Goal: Task Accomplishment & Management: Manage account settings

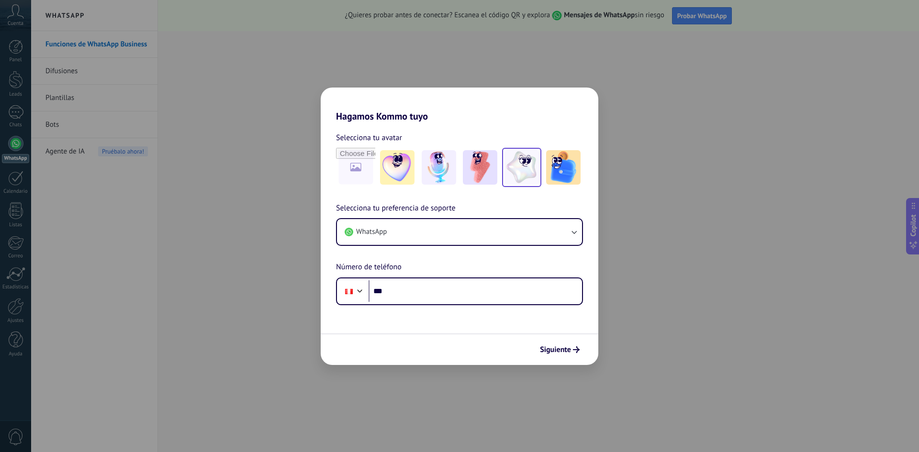
click at [537, 165] on img at bounding box center [521, 167] width 34 height 34
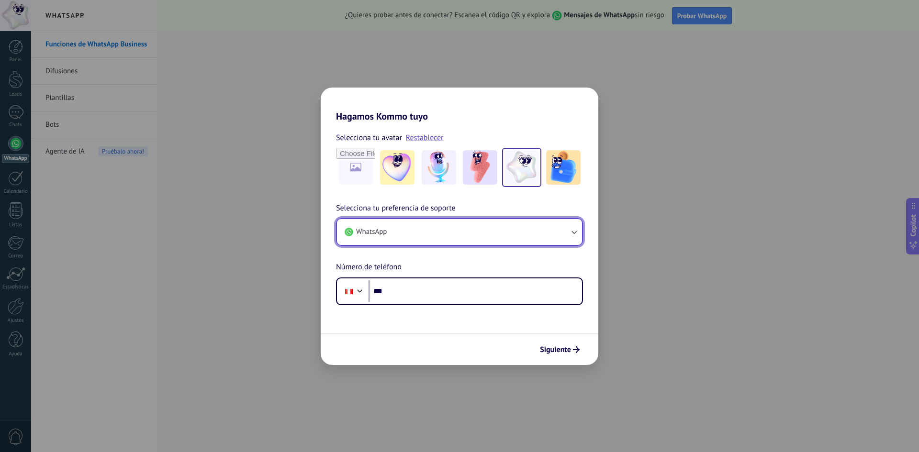
click at [566, 235] on button "WhatsApp" at bounding box center [459, 232] width 245 height 26
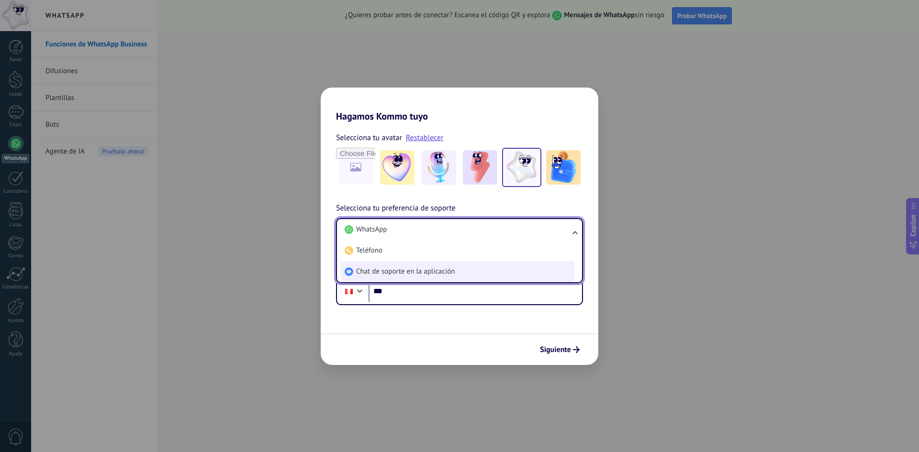
click at [428, 264] on li "Chat de soporte en la aplicación" at bounding box center [458, 271] width 234 height 21
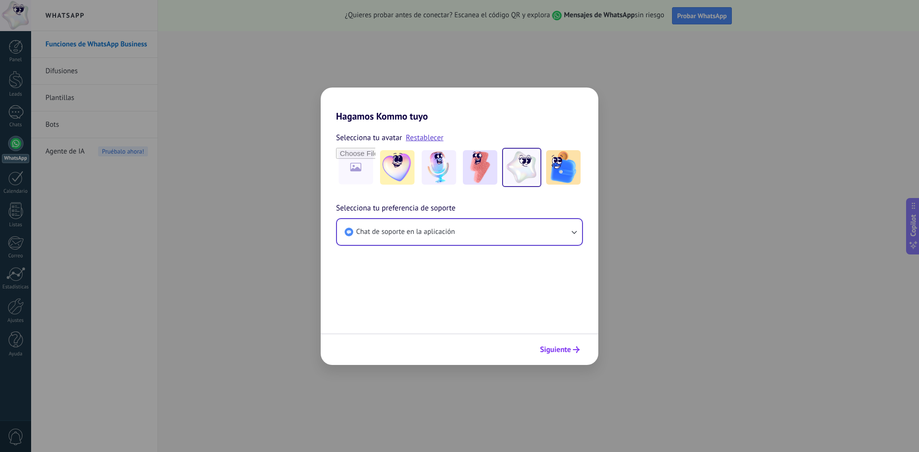
click at [564, 347] on span "Siguiente" at bounding box center [555, 350] width 31 height 7
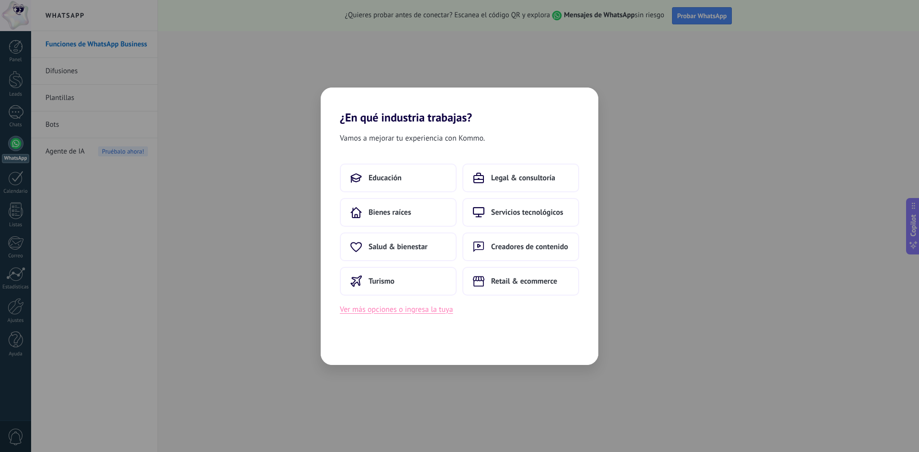
click at [409, 310] on button "Ver más opciones o ingresa la tuya" at bounding box center [396, 309] width 113 height 12
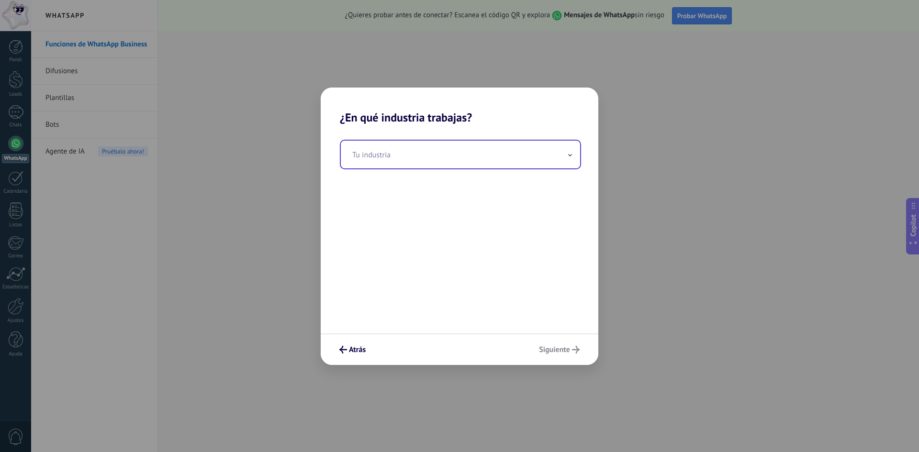
click at [402, 150] on input "text" at bounding box center [460, 155] width 239 height 28
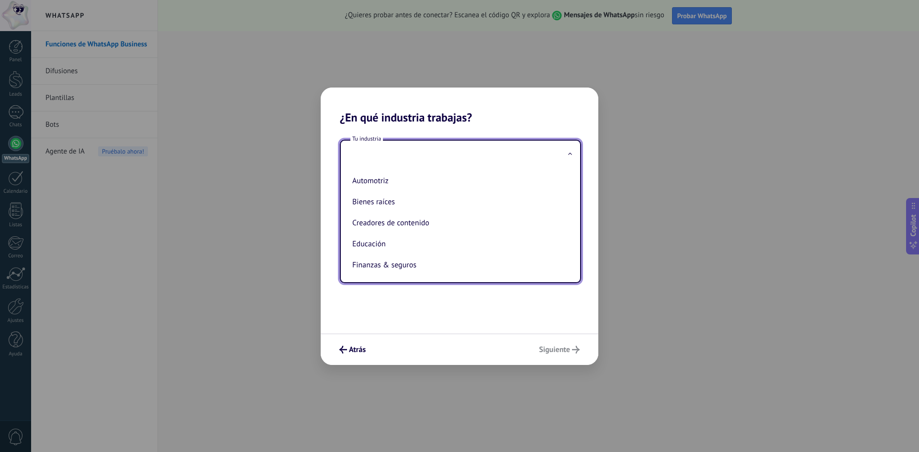
click at [414, 156] on input "text" at bounding box center [460, 155] width 239 height 28
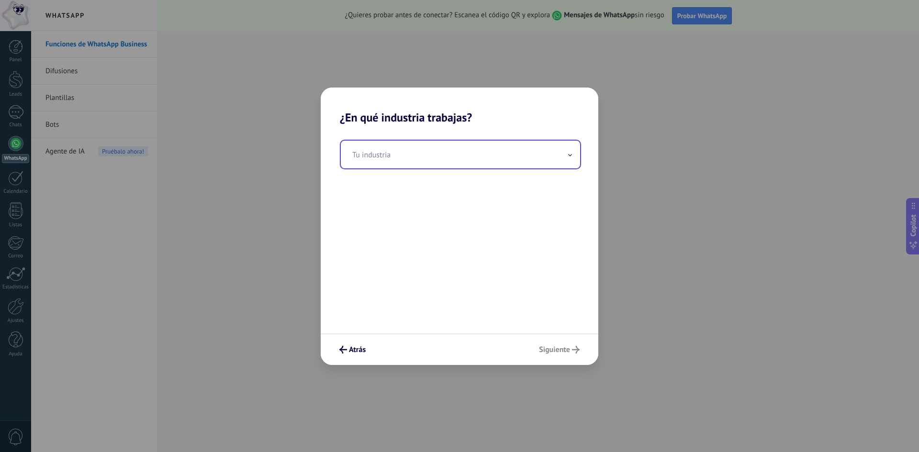
click at [414, 156] on input "text" at bounding box center [460, 155] width 239 height 28
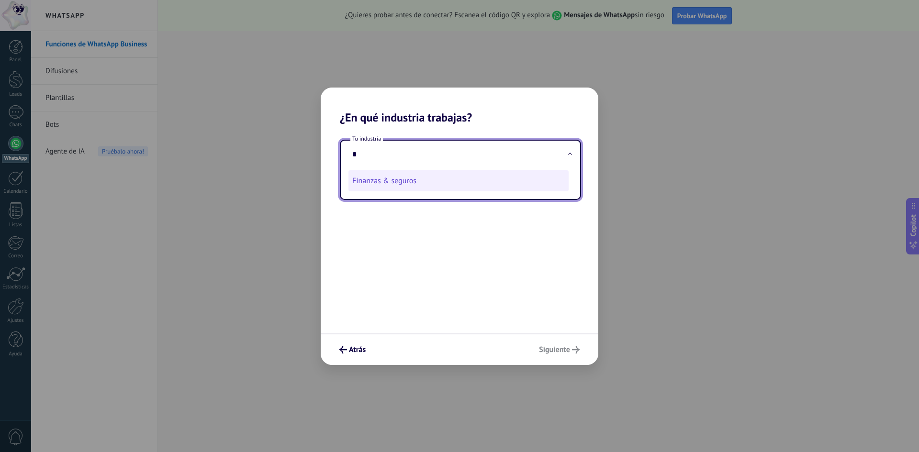
click at [416, 184] on li "Finanzas & seguros" at bounding box center [458, 180] width 220 height 21
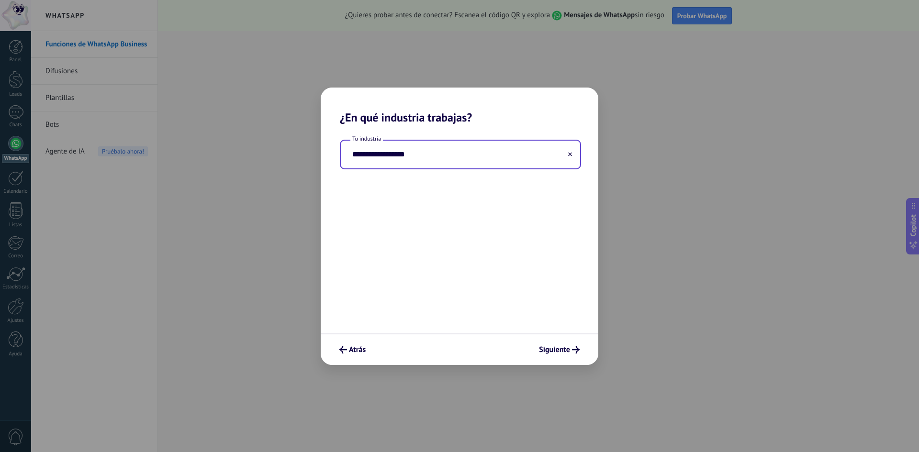
click at [417, 160] on input "**********" at bounding box center [460, 155] width 239 height 28
drag, startPoint x: 418, startPoint y: 160, endPoint x: 384, endPoint y: 151, distance: 35.1
click at [384, 151] on input "**********" at bounding box center [460, 155] width 239 height 28
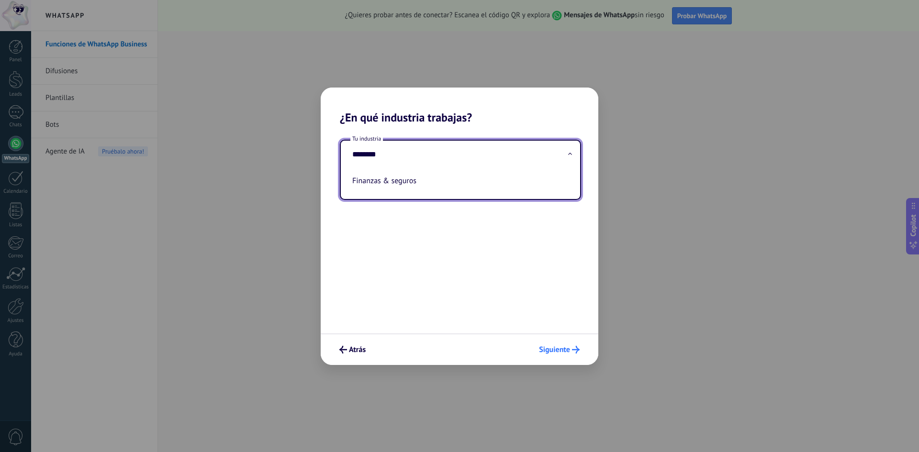
type input "********"
click at [557, 347] on span "Siguiente" at bounding box center [554, 350] width 31 height 7
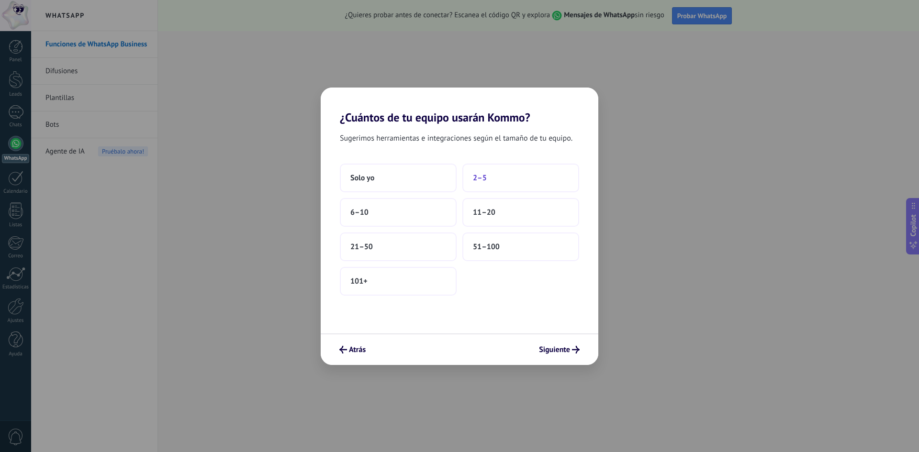
click at [509, 179] on button "2–5" at bounding box center [520, 178] width 117 height 29
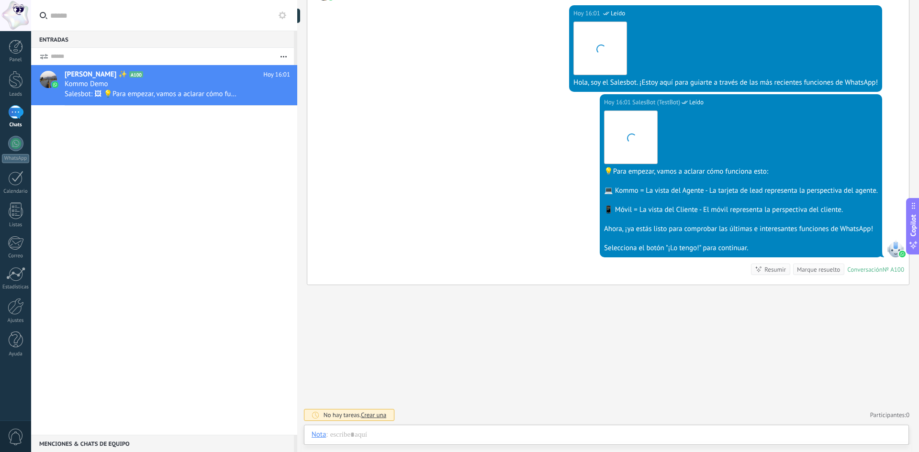
scroll to position [14, 0]
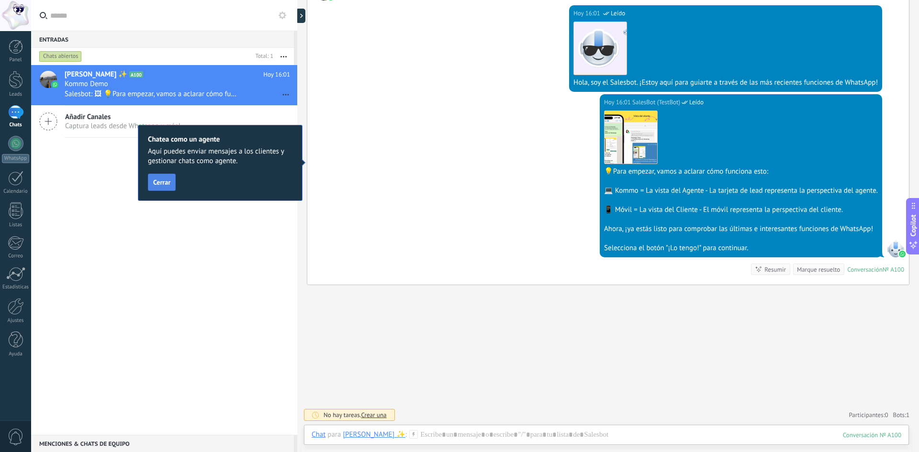
click at [165, 185] on span "Cerrar" at bounding box center [161, 182] width 17 height 7
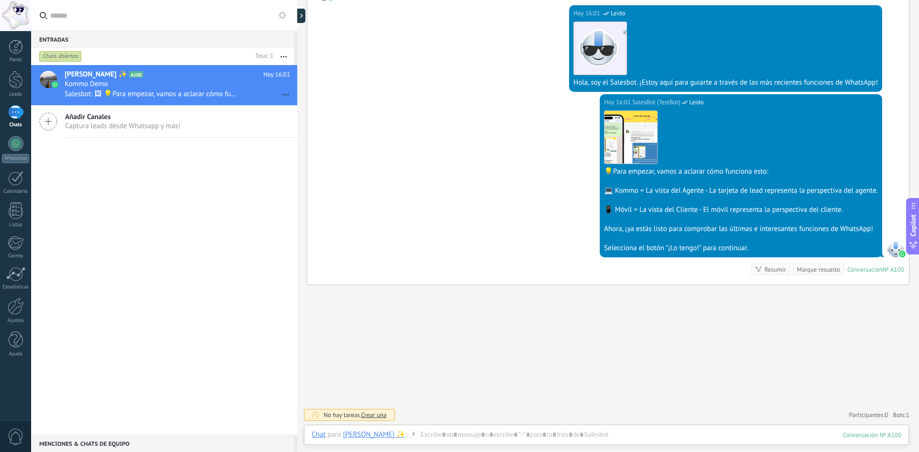
click at [279, 15] on use at bounding box center [283, 15] width 8 height 8
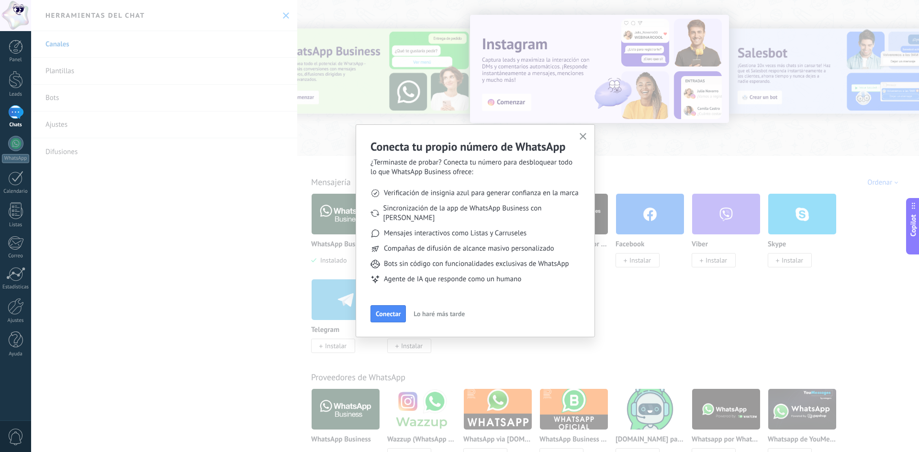
click at [425, 311] on span "Lo haré más tarde" at bounding box center [439, 314] width 51 height 7
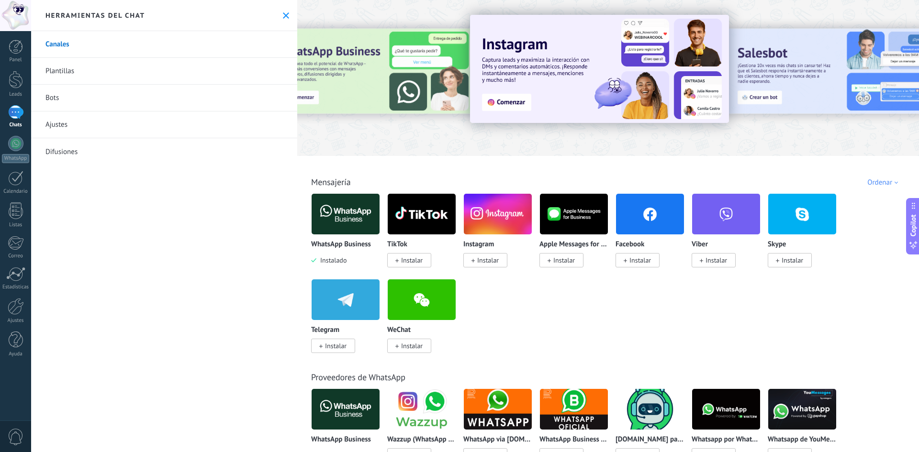
click at [278, 11] on div "Herramientas del chat" at bounding box center [164, 15] width 266 height 31
click at [288, 17] on div "Herramientas del chat" at bounding box center [164, 15] width 266 height 31
click at [283, 13] on icon at bounding box center [286, 15] width 6 height 6
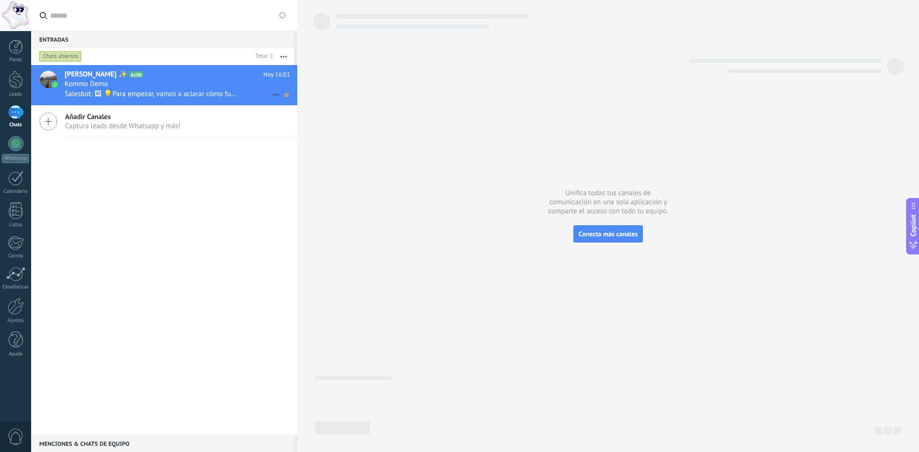
click at [287, 95] on icon at bounding box center [286, 94] width 10 height 11
click at [271, 96] on icon at bounding box center [275, 94] width 11 height 11
click at [320, 102] on span "Conversación cerrada" at bounding box center [318, 99] width 65 height 19
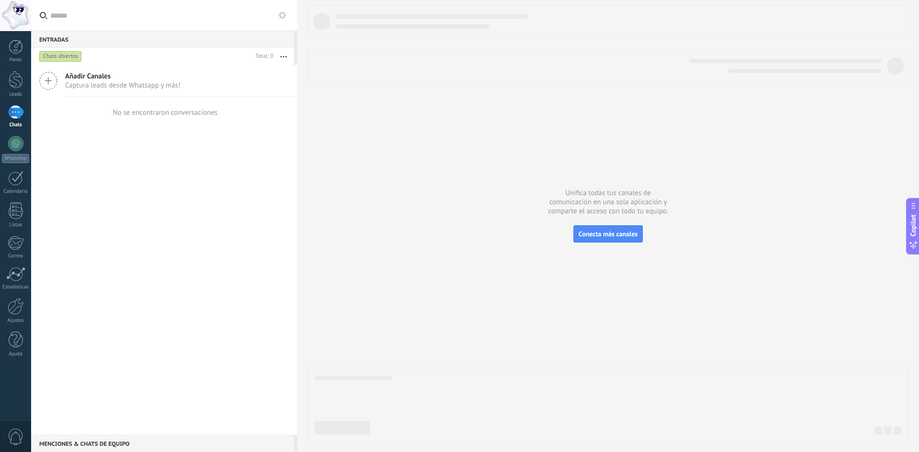
click at [56, 78] on icon at bounding box center [48, 81] width 18 height 18
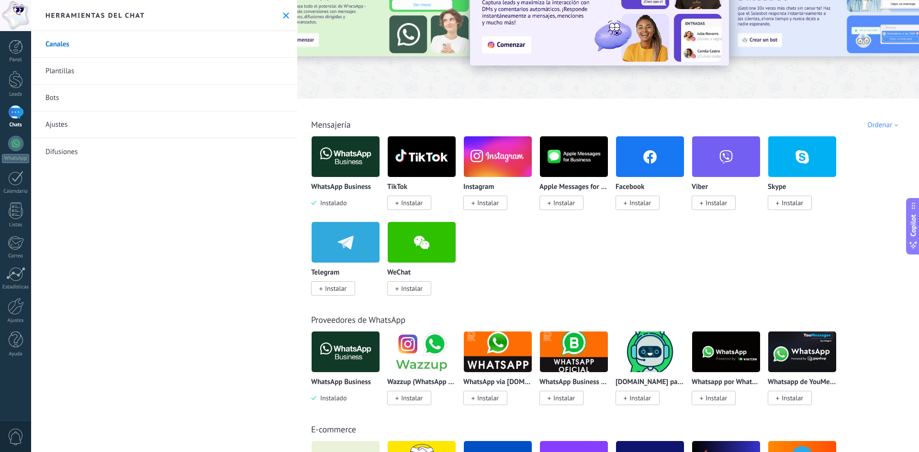
scroll to position [64, 0]
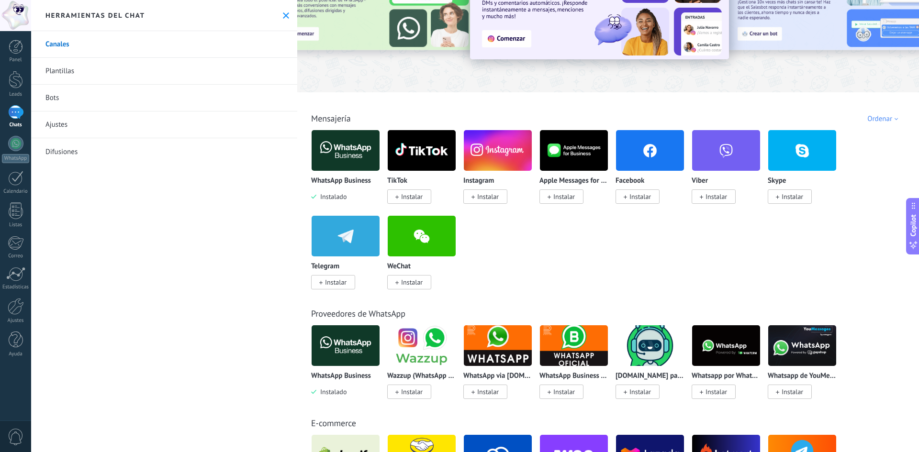
click at [367, 160] on img at bounding box center [346, 150] width 68 height 46
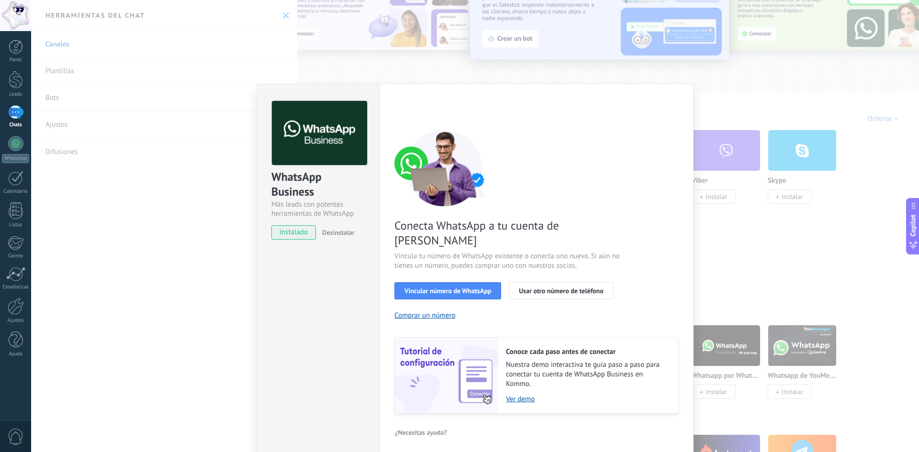
click at [733, 213] on div "WhatsApp Business Más leads con potentes herramientas de WhatsApp instalado Des…" at bounding box center [475, 226] width 888 height 452
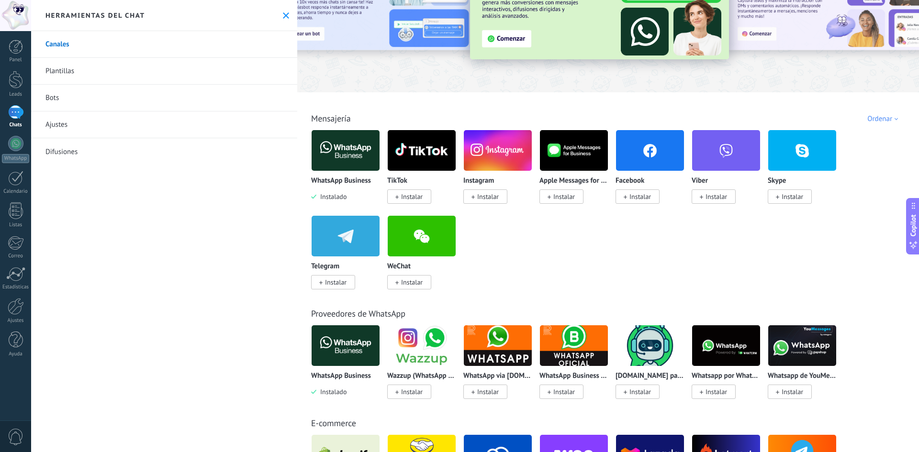
click at [283, 18] on icon at bounding box center [286, 15] width 6 height 6
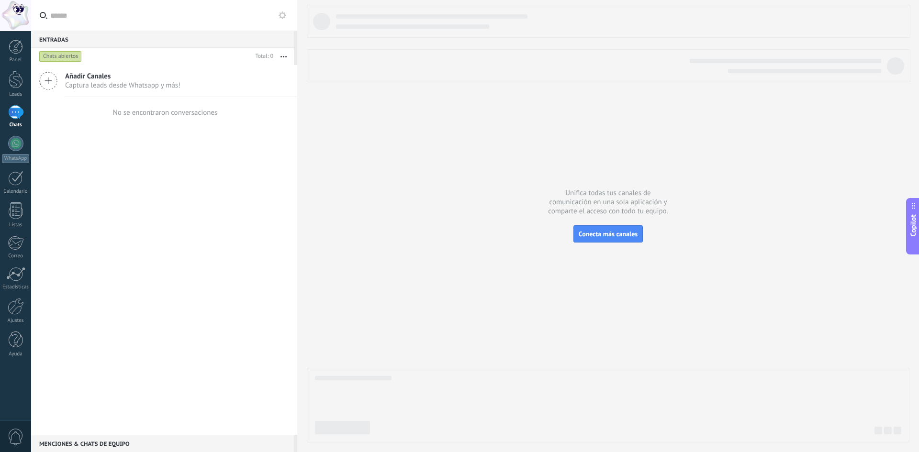
click at [165, 76] on span "Añadir Canales" at bounding box center [122, 76] width 115 height 9
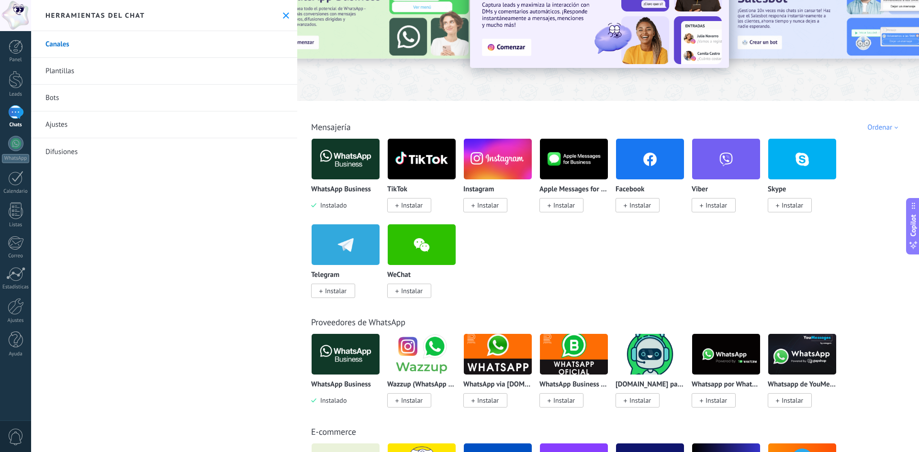
scroll to position [64, 0]
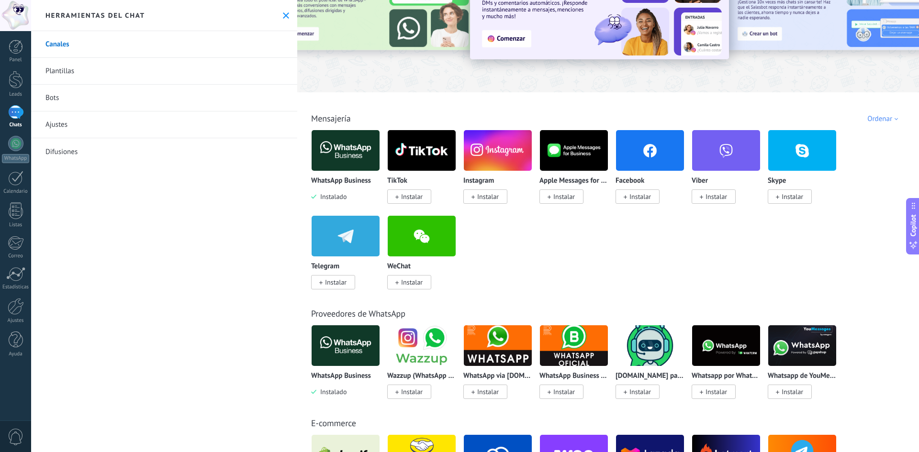
click at [355, 156] on img at bounding box center [346, 150] width 68 height 46
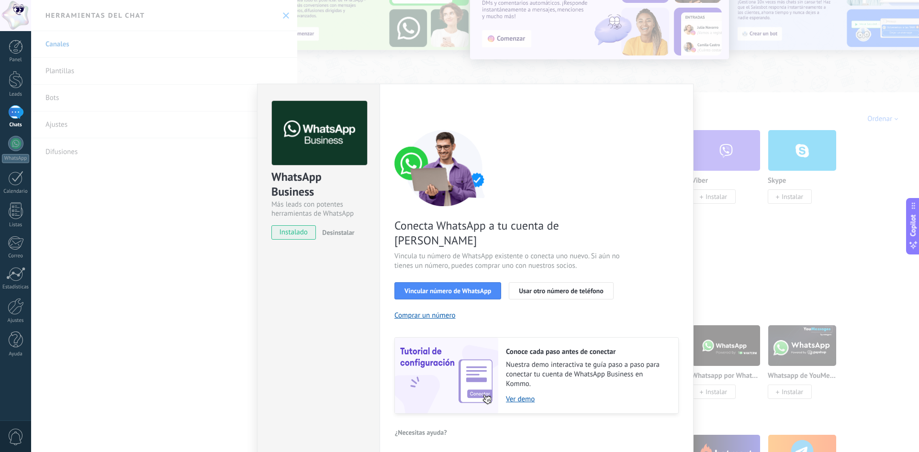
drag, startPoint x: 470, startPoint y: 273, endPoint x: 531, endPoint y: 287, distance: 62.8
click at [531, 287] on div "Conecta WhatsApp a tu cuenta de Kommo Vincula tu número de WhatsApp existente o…" at bounding box center [536, 272] width 284 height 284
click at [459, 288] on span "Vincular número de WhatsApp" at bounding box center [447, 291] width 87 height 7
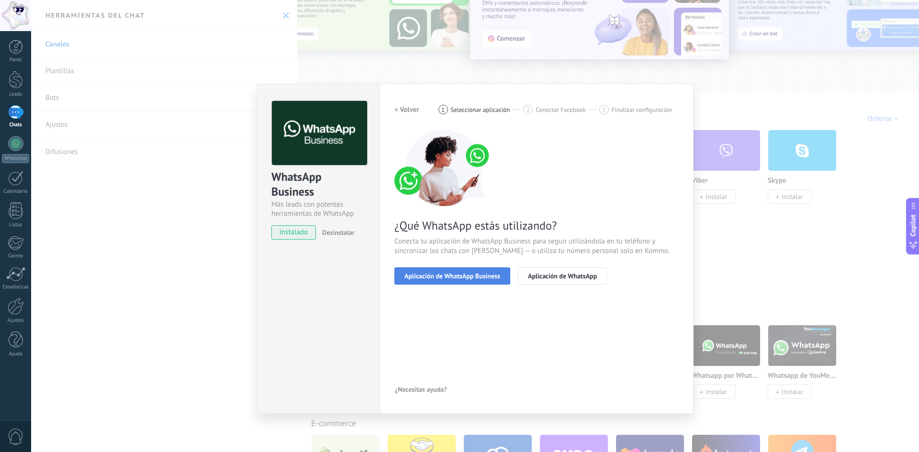
click at [474, 278] on span "Aplicación de WhatsApp Business" at bounding box center [452, 276] width 96 height 7
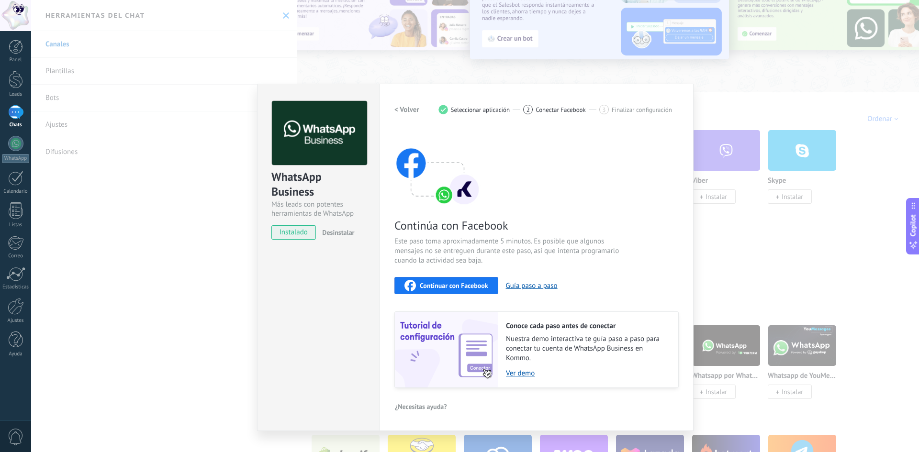
click at [267, 147] on div "WhatsApp Business Más leads con potentes herramientas de WhatsApp instalado Des…" at bounding box center [318, 165] width 122 height 163
click at [174, 146] on div "WhatsApp Business Más leads con potentes herramientas de WhatsApp instalado Des…" at bounding box center [475, 226] width 888 height 452
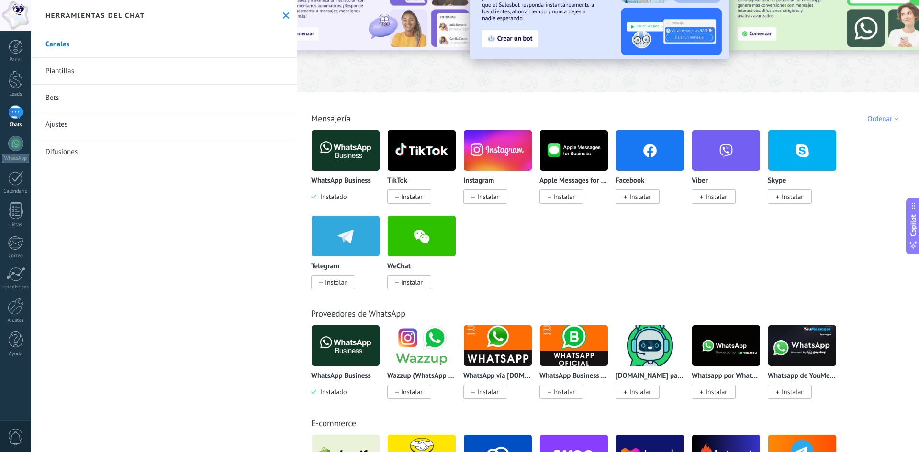
click at [282, 19] on button at bounding box center [286, 15] width 8 height 8
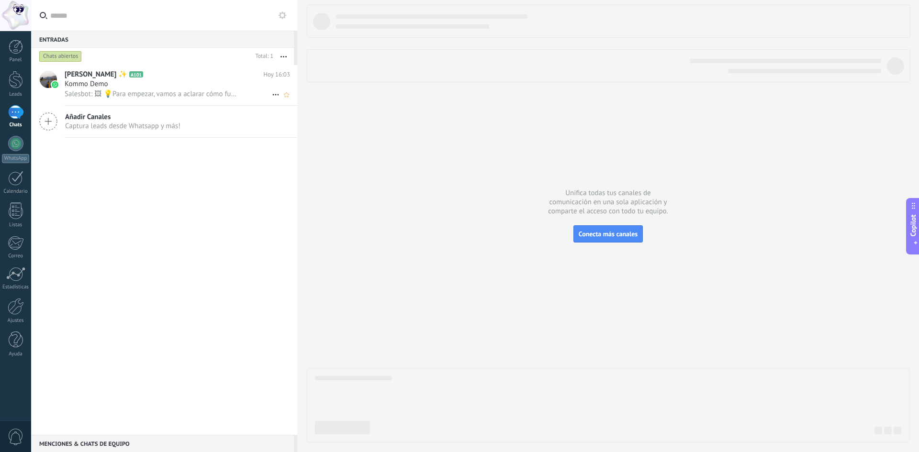
click at [185, 88] on div "Kommo Demo" at bounding box center [177, 84] width 225 height 10
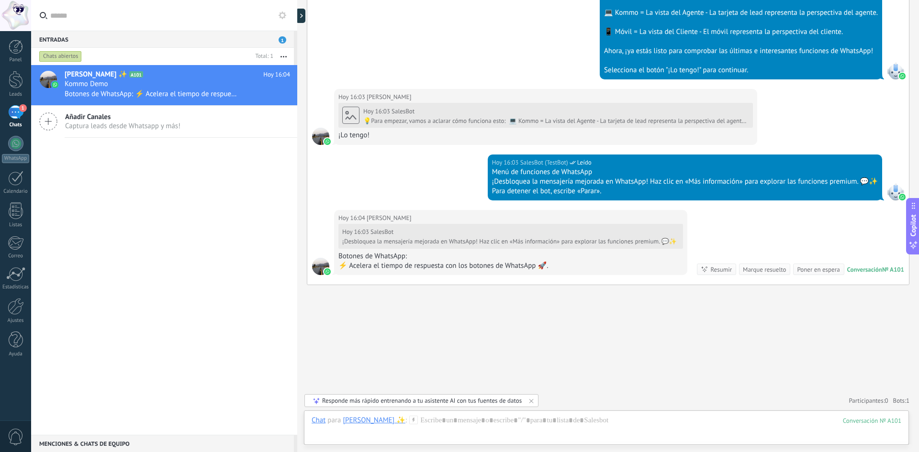
scroll to position [899, 0]
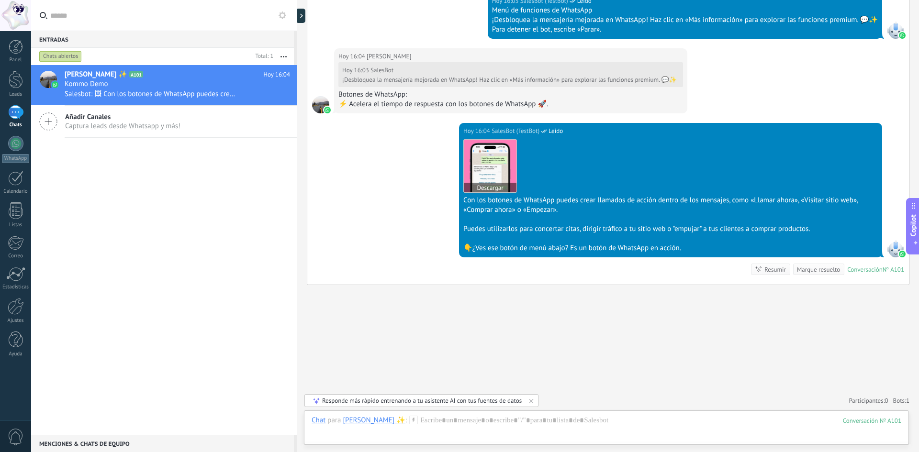
click at [495, 155] on img at bounding box center [490, 166] width 53 height 53
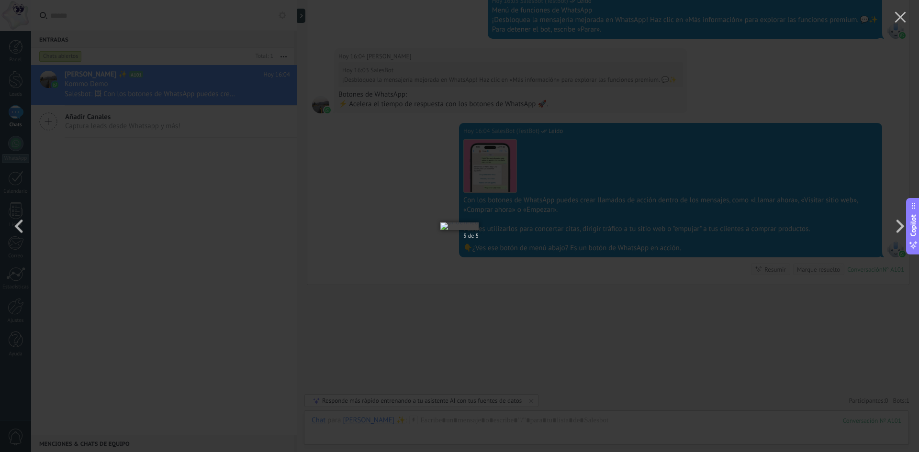
click at [746, 151] on div "5 de 5" at bounding box center [459, 226] width 919 height 452
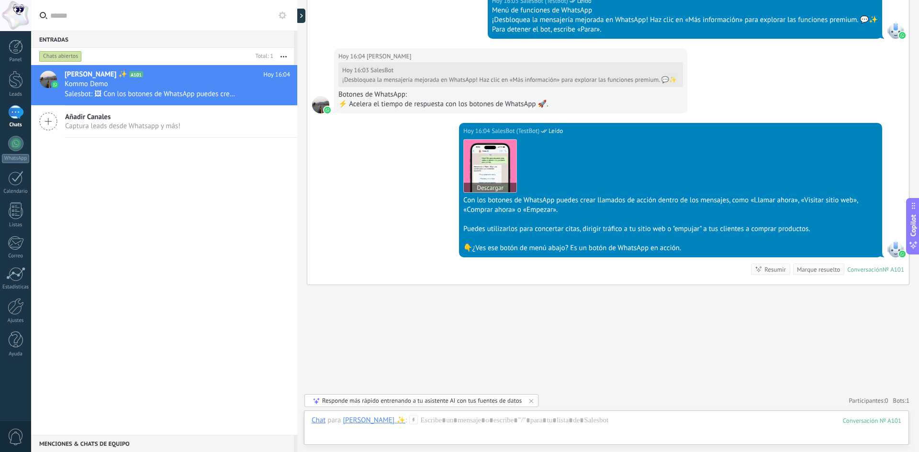
click at [509, 171] on img at bounding box center [490, 166] width 53 height 53
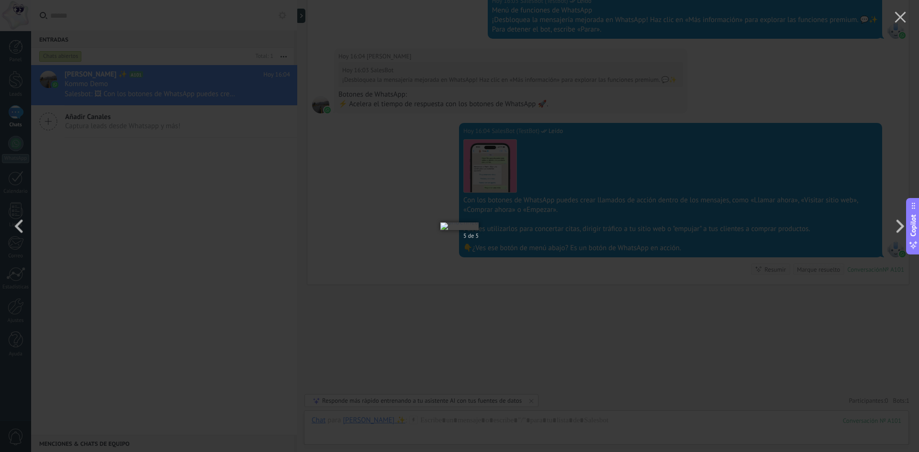
click at [749, 188] on div "5 de 5" at bounding box center [459, 226] width 919 height 452
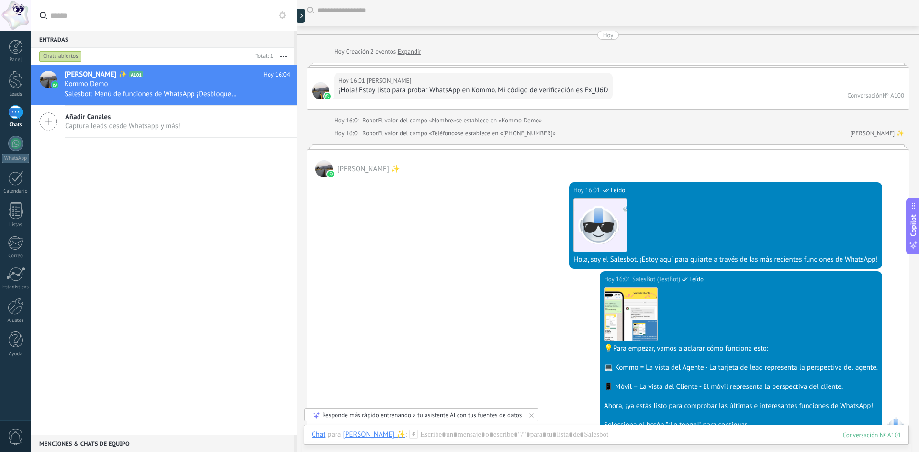
scroll to position [0, 0]
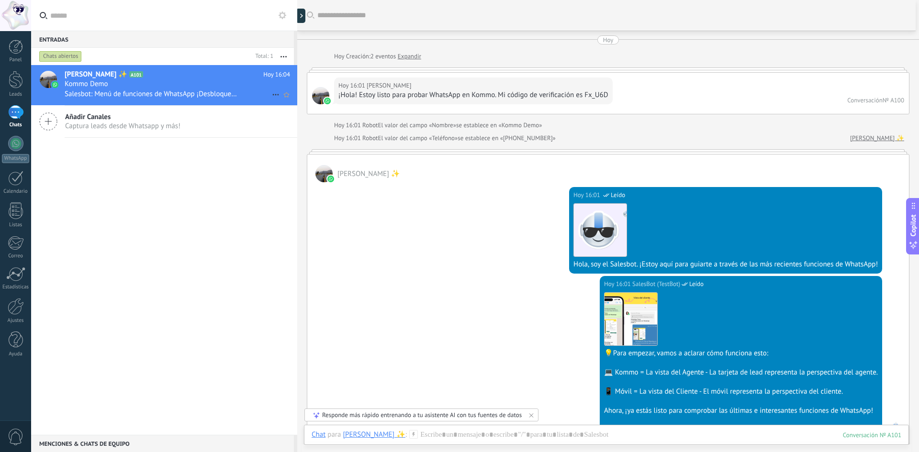
click at [271, 93] on icon at bounding box center [275, 94] width 11 height 11
click at [274, 94] on li "Conversación cerrada" at bounding box center [313, 99] width 90 height 19
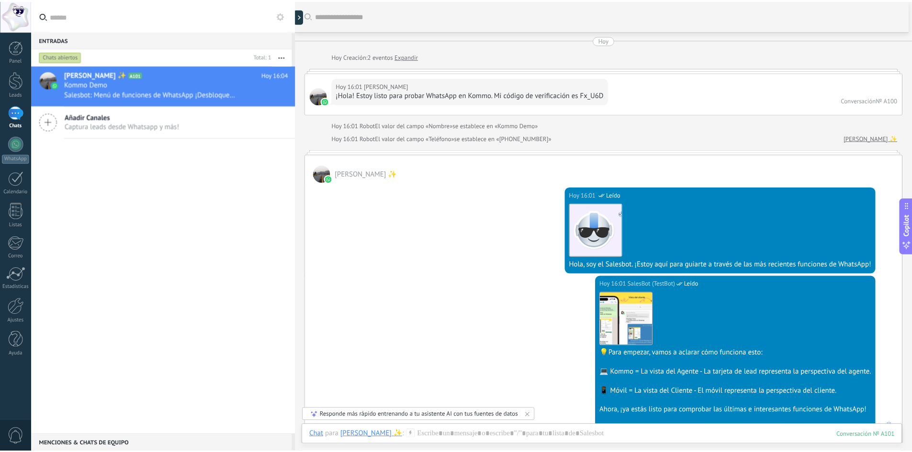
scroll to position [16, 0]
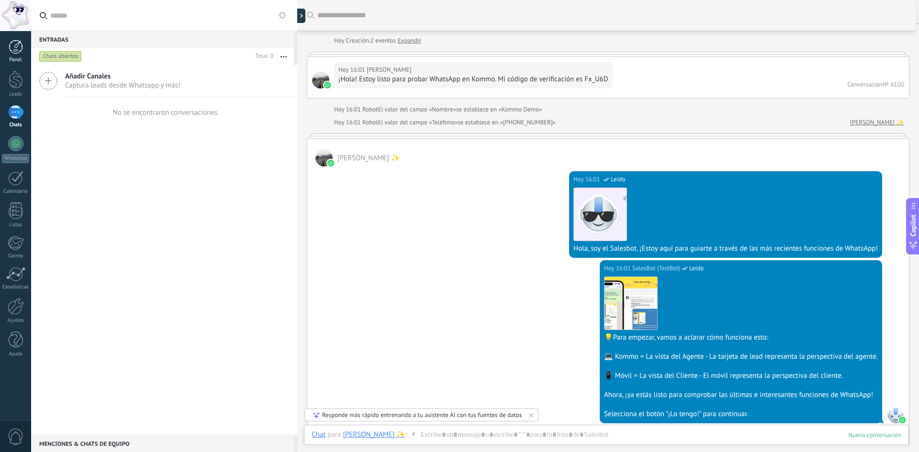
click at [21, 51] on div at bounding box center [16, 47] width 14 height 14
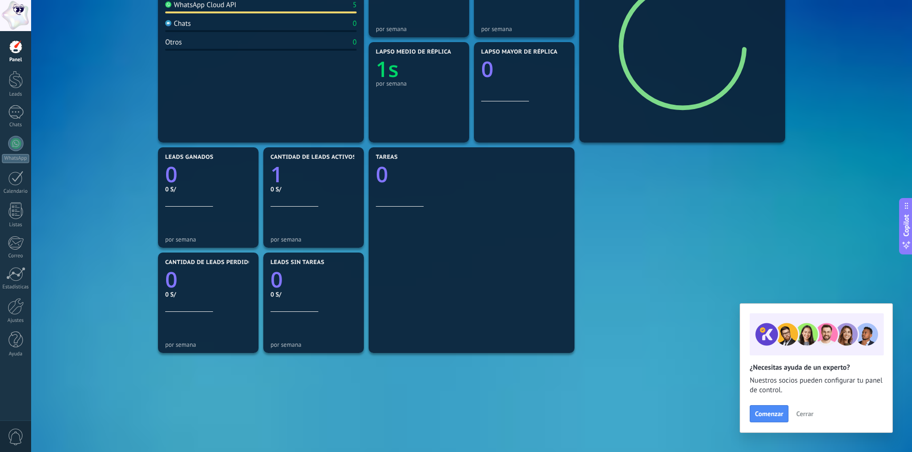
scroll to position [191, 0]
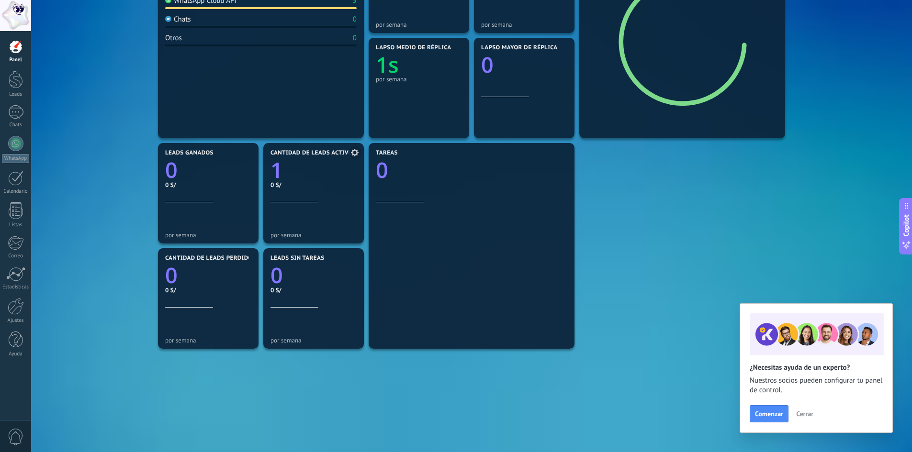
click at [354, 152] on icon at bounding box center [355, 153] width 8 height 8
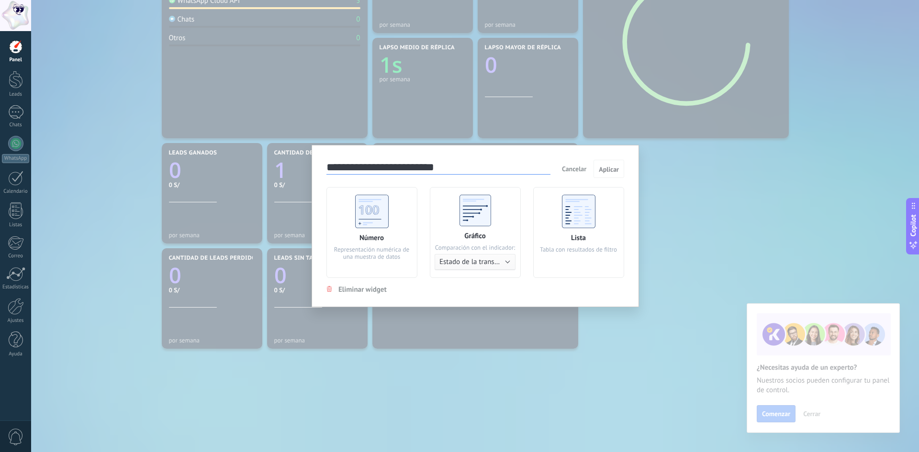
click at [496, 227] on div "Gráfico Comparación con el indicador: Estado de la transacción Usuario responsa…" at bounding box center [475, 232] width 91 height 91
click at [551, 224] on div "Lista Tabla con resultados de filtro" at bounding box center [578, 232] width 91 height 91
click at [614, 168] on span "Aplicar" at bounding box center [609, 169] width 20 height 7
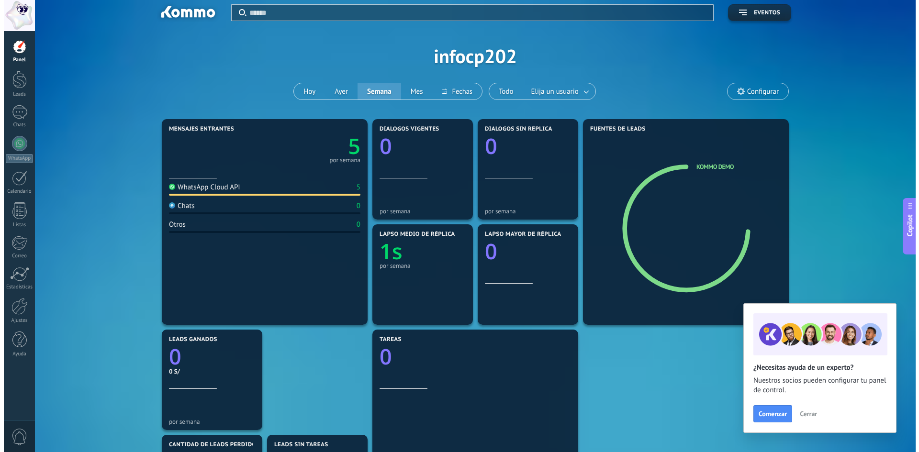
scroll to position [0, 0]
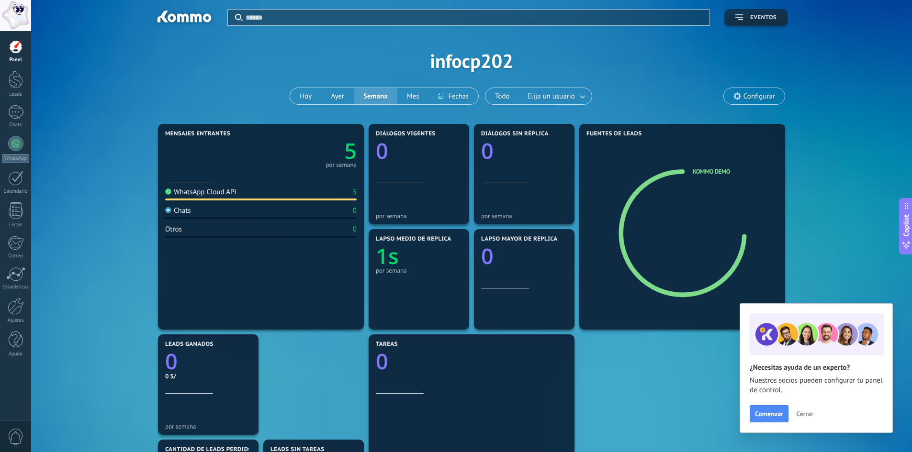
click at [770, 22] on button "Eventos" at bounding box center [755, 17] width 63 height 17
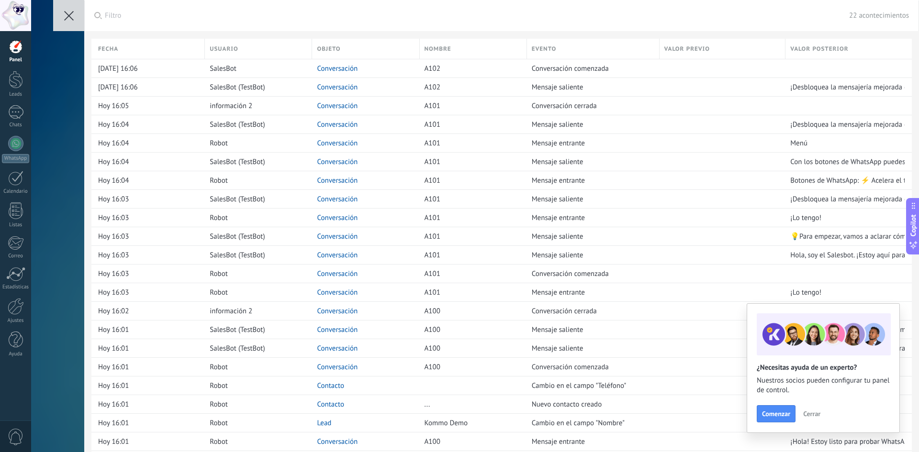
click at [567, 28] on div "Filtro 22 acontecimientos" at bounding box center [507, 15] width 804 height 31
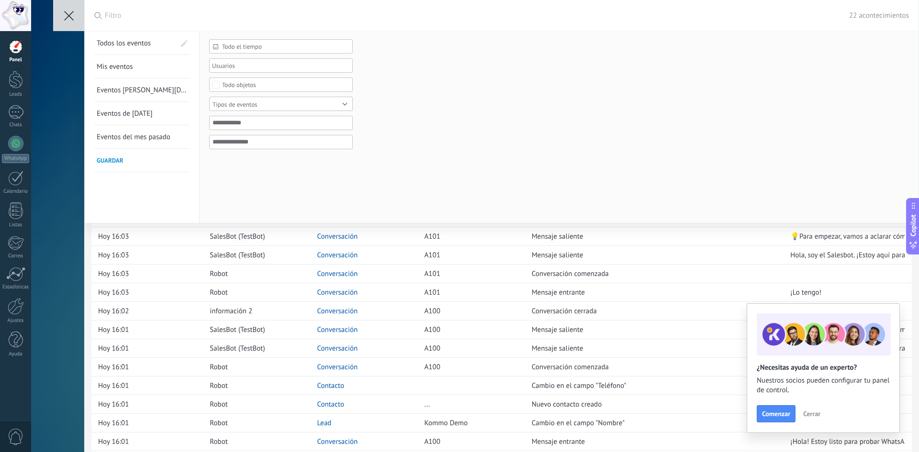
click at [447, 264] on div at bounding box center [501, 226] width 835 height 452
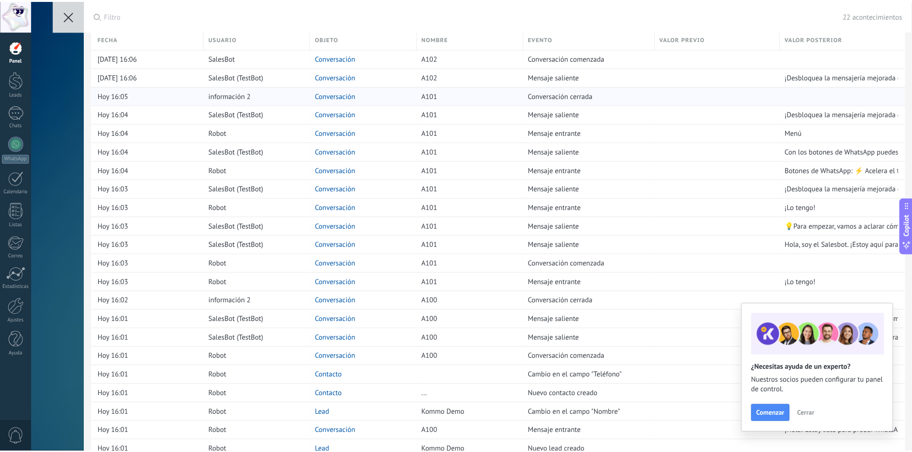
scroll to position [24, 0]
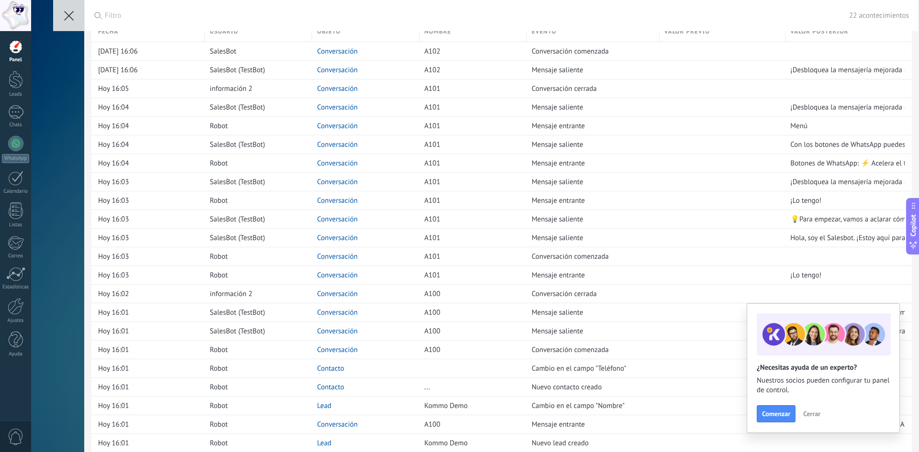
click at [816, 421] on div "Comenzar Cerrar" at bounding box center [823, 413] width 133 height 17
click at [815, 415] on span "Cerrar" at bounding box center [811, 414] width 17 height 7
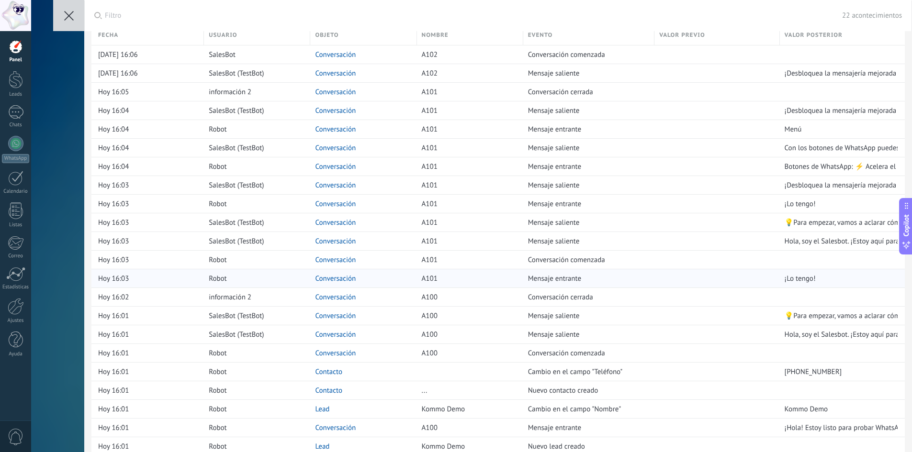
scroll to position [0, 0]
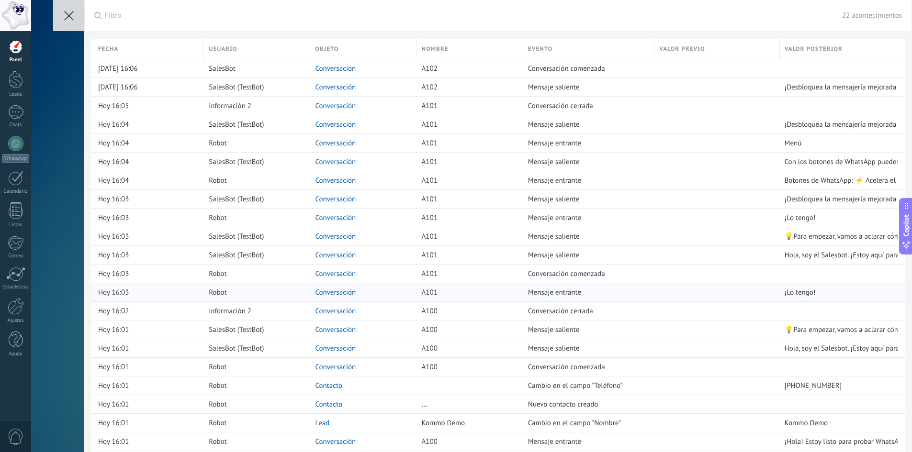
drag, startPoint x: 423, startPoint y: 296, endPoint x: 355, endPoint y: 295, distance: 68.0
drag, startPoint x: 355, startPoint y: 295, endPoint x: 339, endPoint y: 298, distance: 15.6
click at [339, 298] on div "Conversación" at bounding box center [360, 292] width 101 height 18
click at [194, 286] on div "Hoy 16:03" at bounding box center [148, 292] width 101 height 18
click at [218, 99] on div "información 2" at bounding box center [254, 106] width 101 height 18
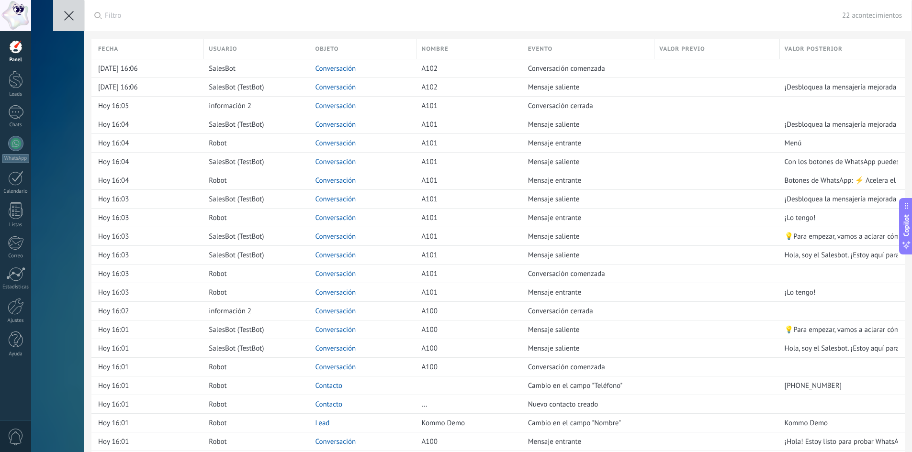
click at [67, 17] on use at bounding box center [69, 16] width 10 height 10
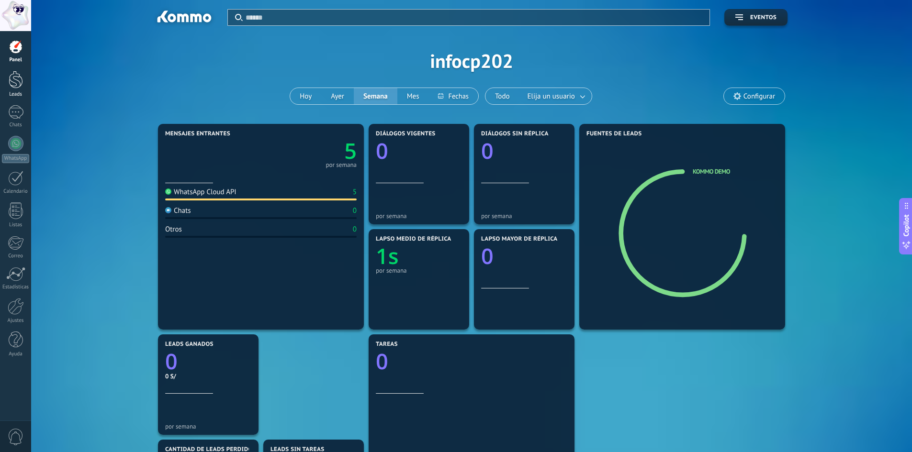
click at [18, 85] on div at bounding box center [16, 80] width 14 height 18
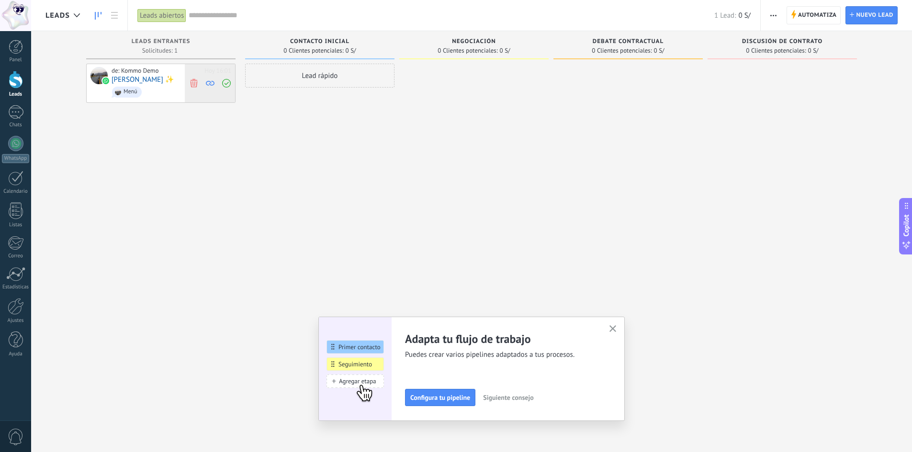
click at [195, 83] on use at bounding box center [193, 82] width 7 height 9
drag, startPoint x: 302, startPoint y: 192, endPoint x: 297, endPoint y: 189, distance: 5.6
click at [301, 192] on div "Lead rápido" at bounding box center [319, 227] width 149 height 327
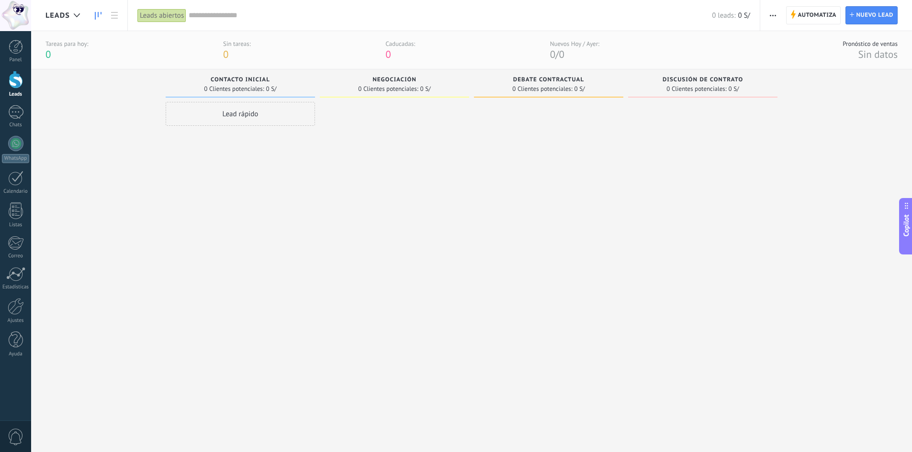
click at [905, 208] on use at bounding box center [905, 206] width 3 height 6
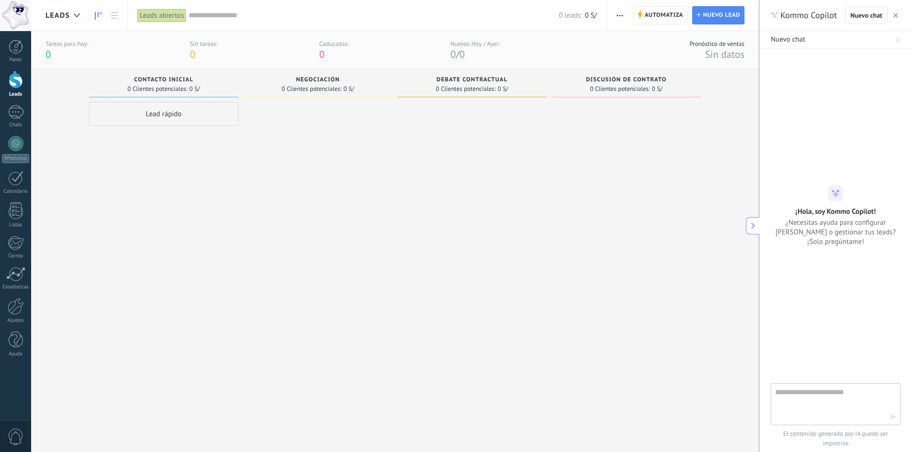
click at [752, 225] on icon at bounding box center [752, 226] width 7 height 7
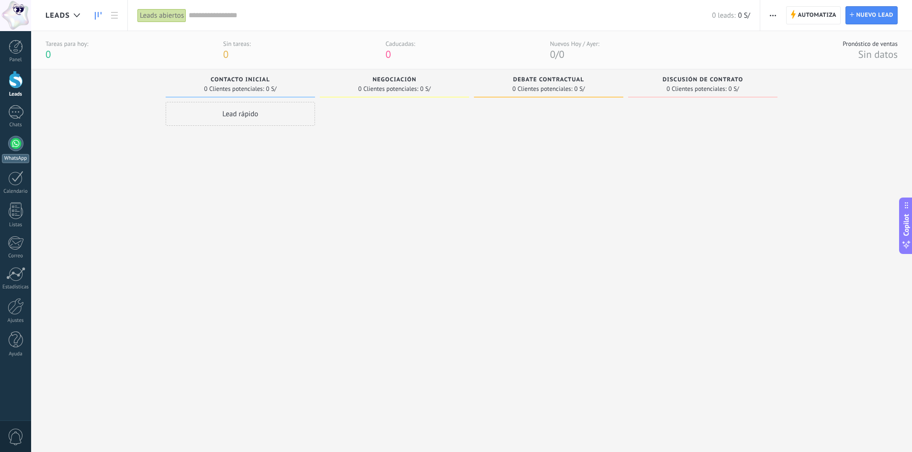
click at [25, 145] on link "WhatsApp" at bounding box center [15, 149] width 31 height 27
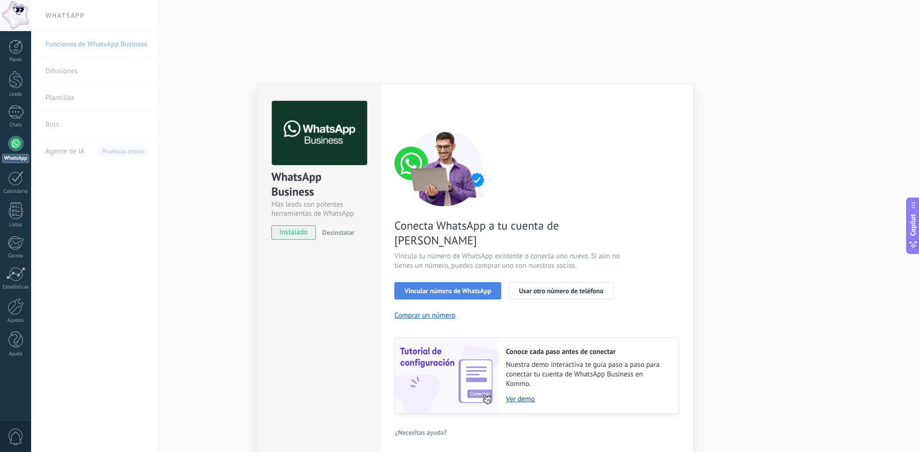
click at [458, 282] on button "Vincular número de WhatsApp" at bounding box center [447, 290] width 107 height 17
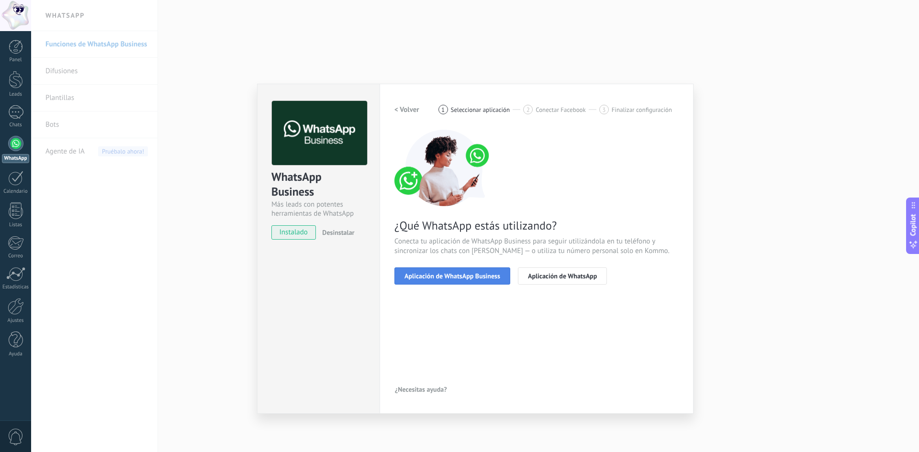
click at [492, 282] on button "Aplicación de WhatsApp Business" at bounding box center [452, 276] width 116 height 17
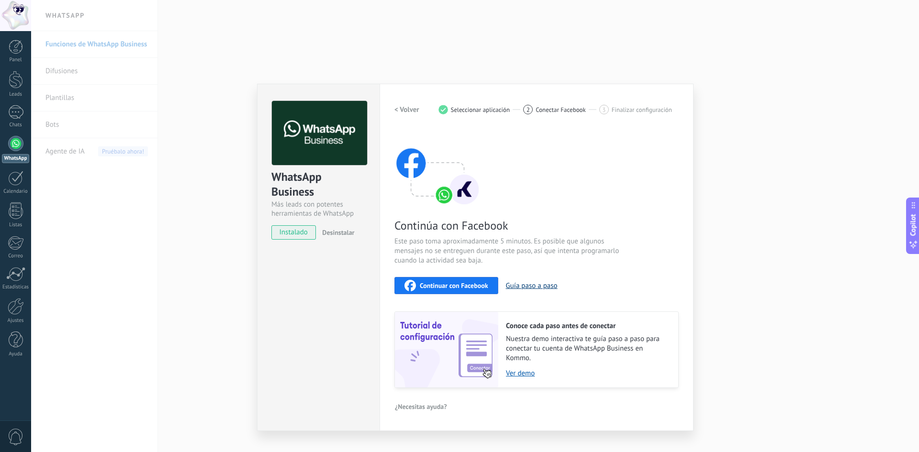
click at [532, 288] on button "Guía paso a paso" at bounding box center [532, 285] width 52 height 9
click at [785, 168] on div "WhatsApp Business Más leads con potentes herramientas de WhatsApp instalado Des…" at bounding box center [475, 226] width 888 height 452
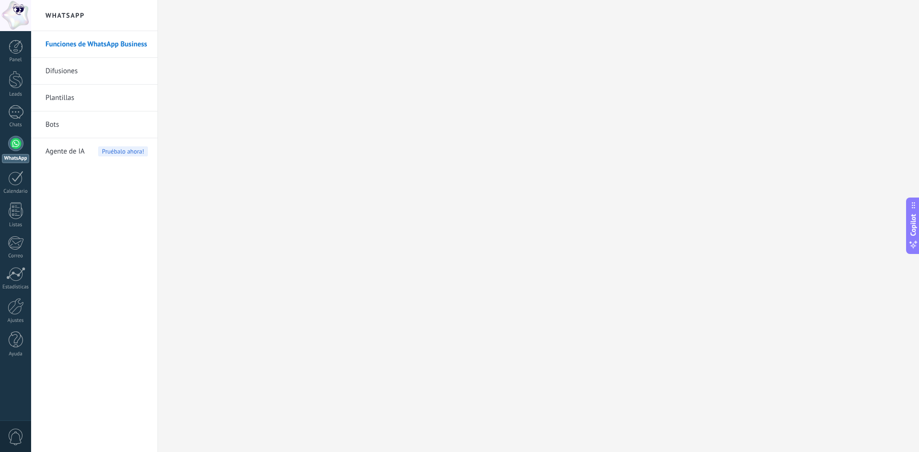
click at [16, 441] on span "0" at bounding box center [16, 437] width 16 height 17
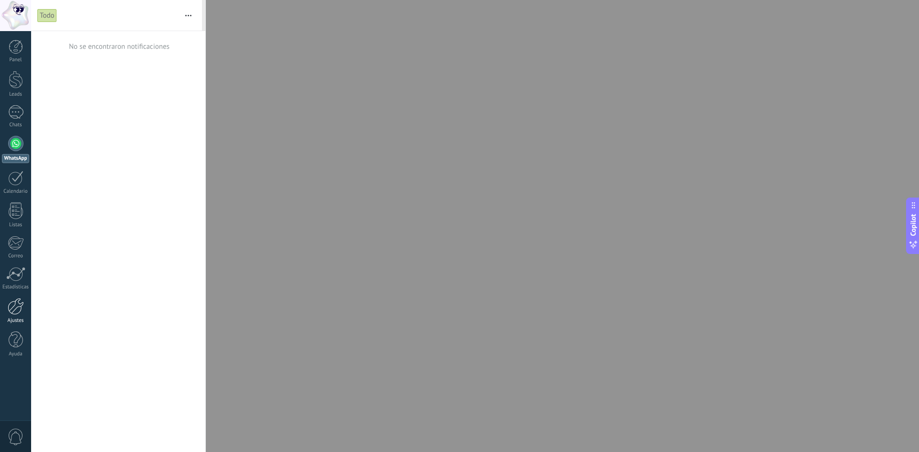
click at [17, 302] on div at bounding box center [16, 306] width 16 height 17
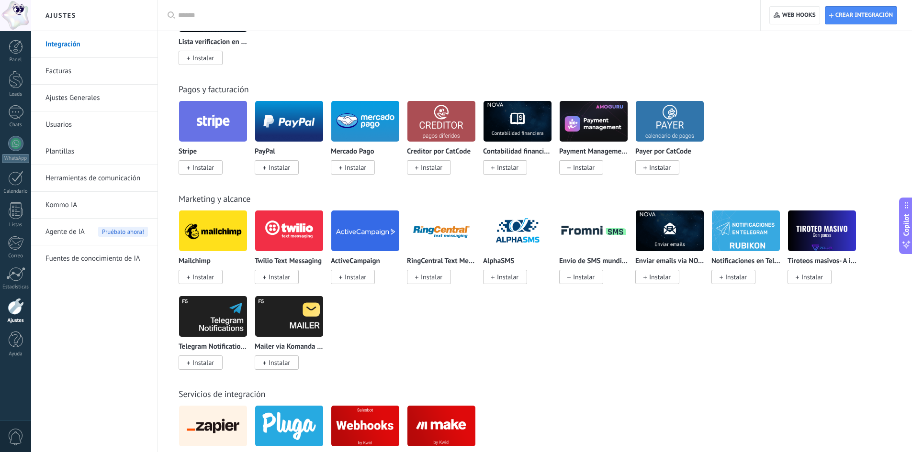
scroll to position [1149, 0]
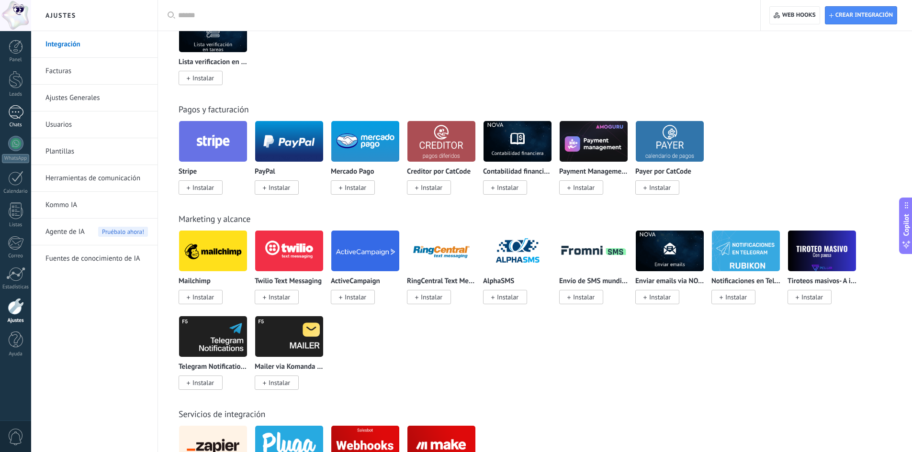
click at [14, 114] on div "1" at bounding box center [15, 112] width 15 height 14
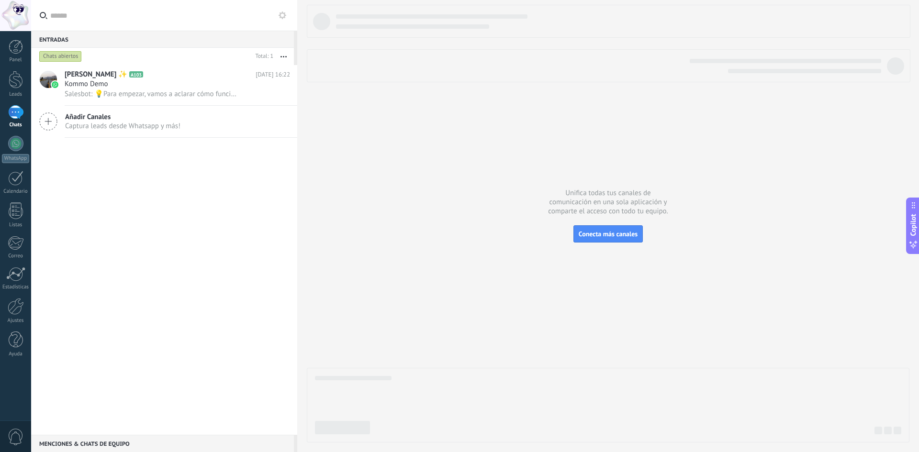
click at [284, 60] on button "button" at bounding box center [283, 56] width 21 height 17
drag, startPoint x: 204, startPoint y: 221, endPoint x: 212, endPoint y: 211, distance: 12.3
click at [204, 219] on div "Angie ✨ A103 Hoy 16:22 Kommo Demo Salesbot: 💡Para empezar, vamos a aclarar cómo…" at bounding box center [164, 250] width 266 height 370
click at [270, 95] on icon at bounding box center [275, 94] width 11 height 11
click at [275, 95] on div "Conversación cerrada" at bounding box center [313, 99] width 76 height 19
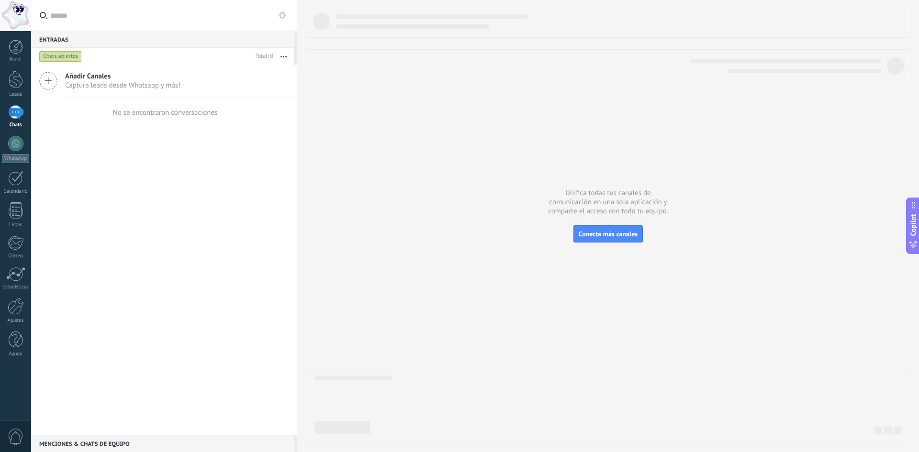
click at [17, 39] on div "Panel Leads 1 Chats WhatsApp Clientes" at bounding box center [31, 226] width 62 height 390
click at [18, 46] on div at bounding box center [16, 47] width 14 height 14
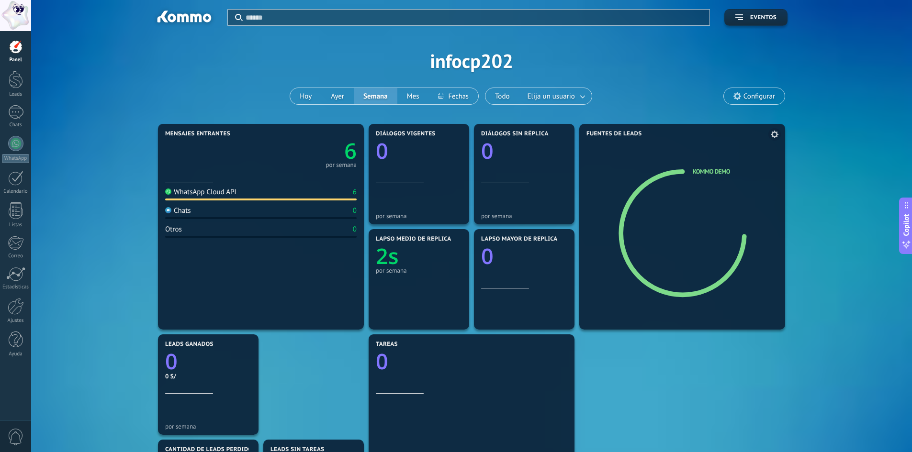
click at [774, 137] on icon at bounding box center [775, 135] width 8 height 8
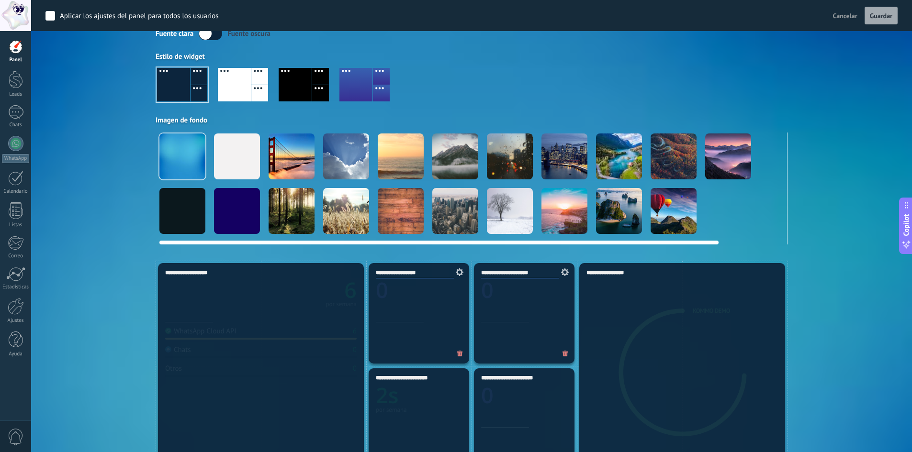
scroll to position [64, 0]
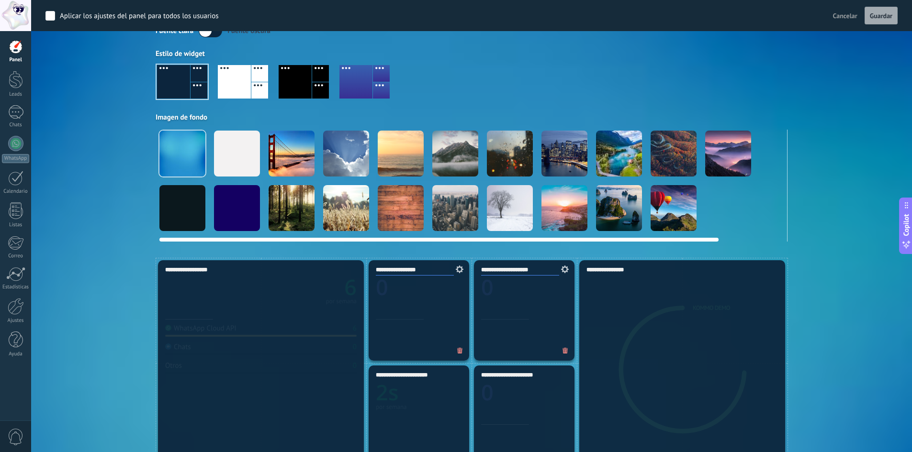
click at [435, 152] on div at bounding box center [455, 154] width 46 height 46
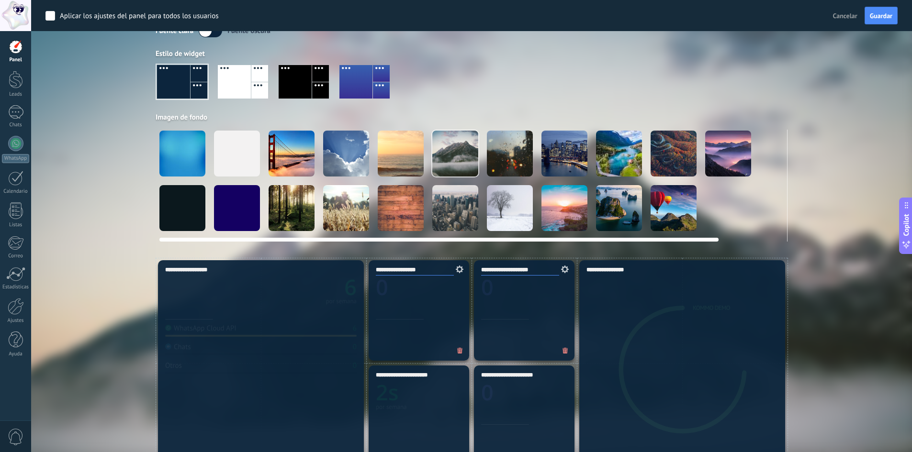
click at [525, 166] on div at bounding box center [510, 154] width 46 height 46
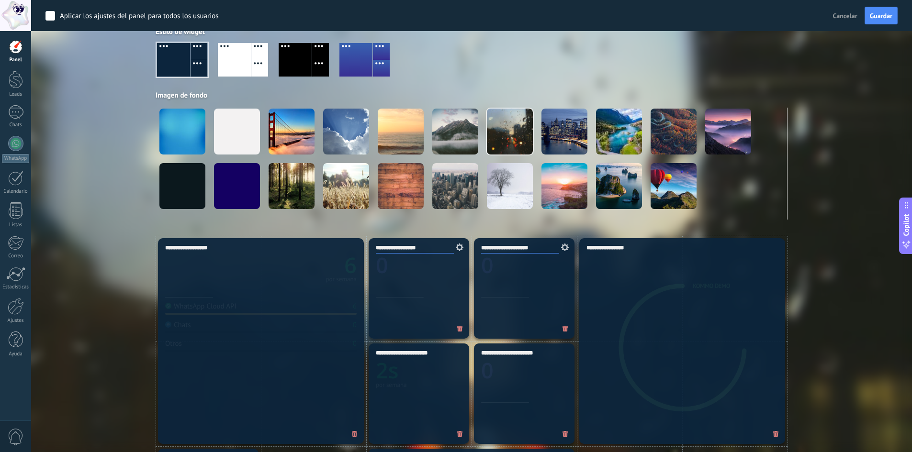
scroll to position [255, 0]
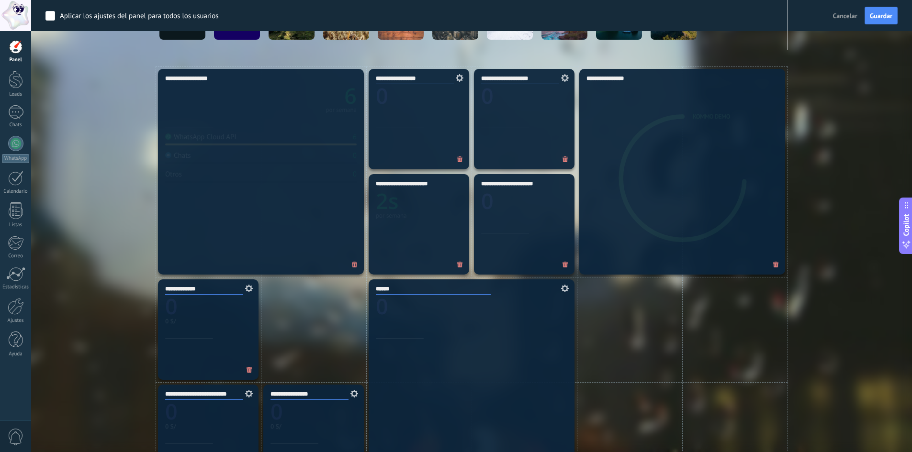
click at [669, 206] on div "**********" at bounding box center [682, 172] width 206 height 206
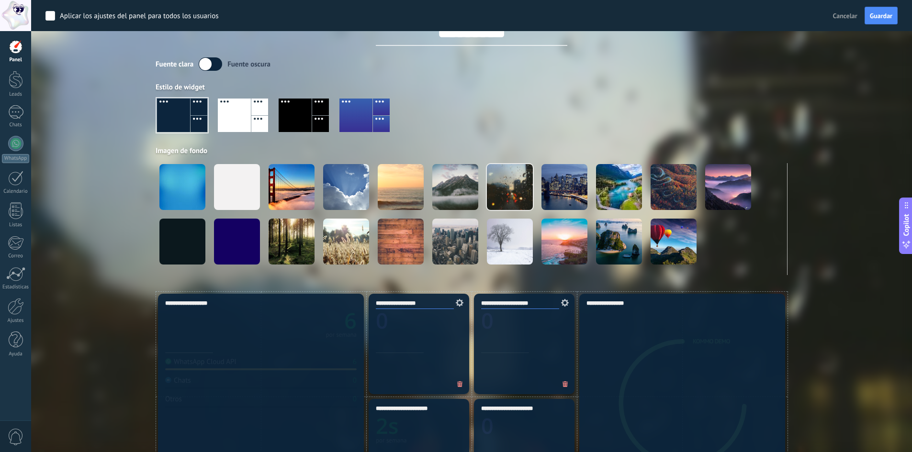
scroll to position [0, 0]
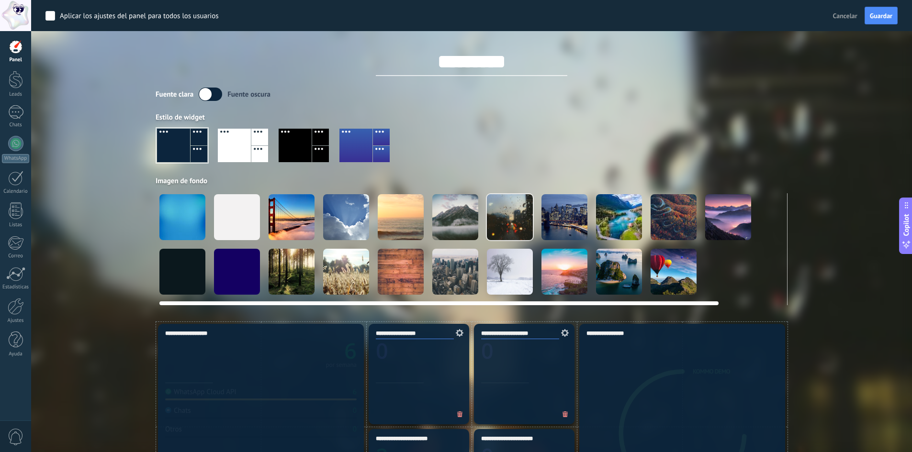
click at [684, 212] on div at bounding box center [673, 217] width 46 height 46
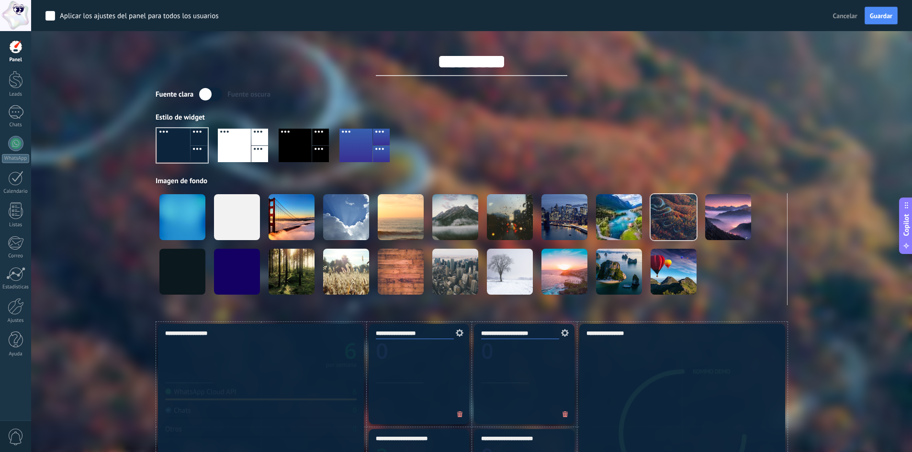
click at [306, 154] on div at bounding box center [295, 146] width 33 height 34
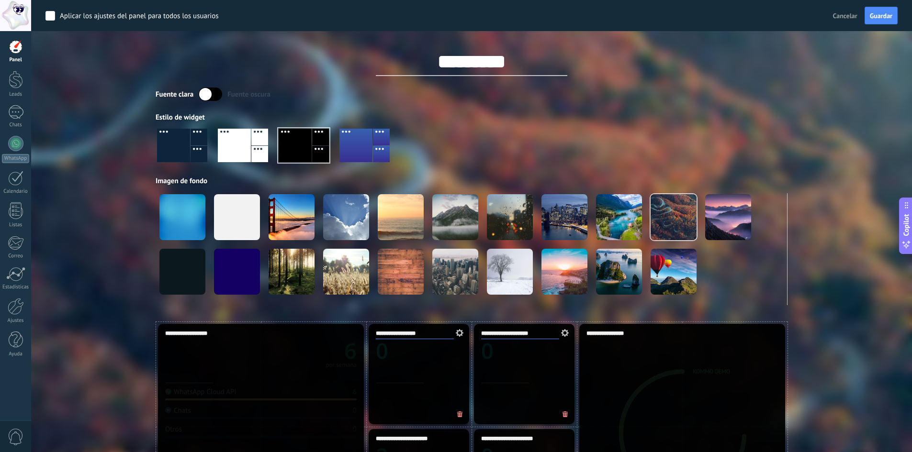
click at [369, 143] on div at bounding box center [355, 146] width 33 height 34
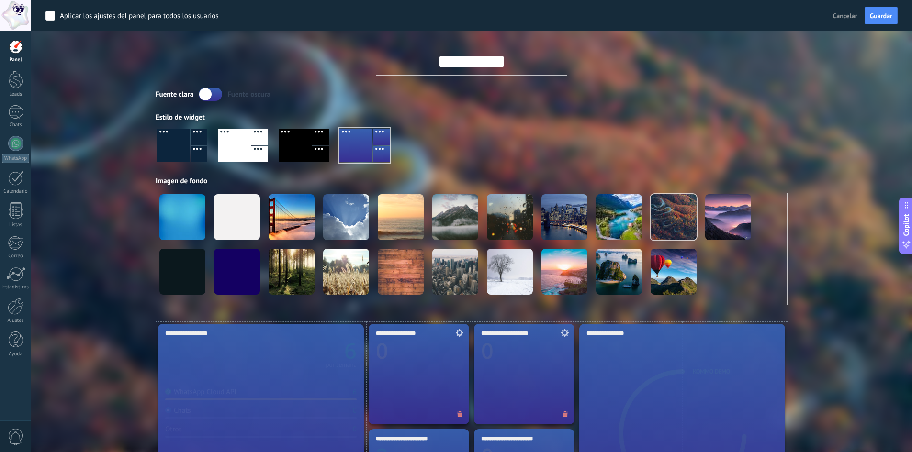
click at [210, 93] on label at bounding box center [210, 94] width 23 height 13
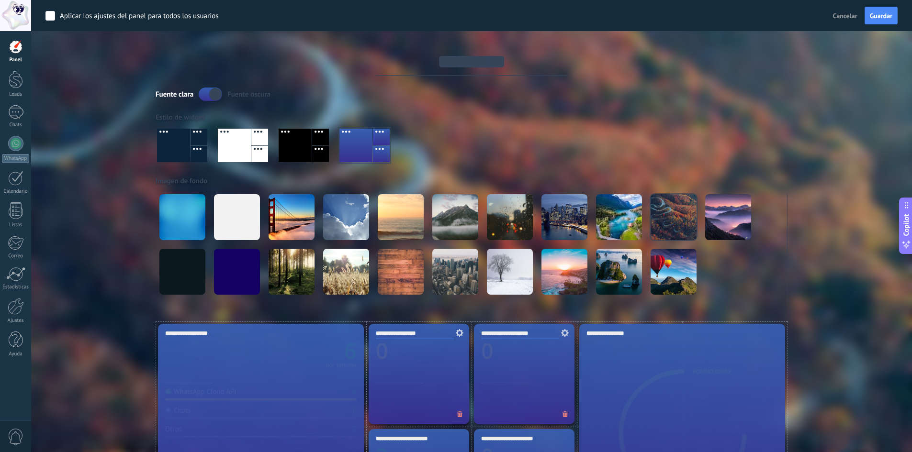
click at [210, 93] on label at bounding box center [210, 94] width 23 height 13
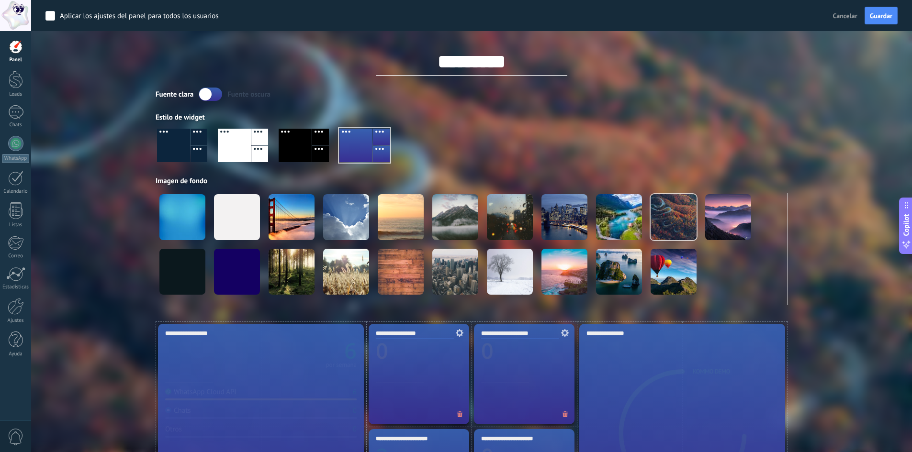
click at [210, 93] on label at bounding box center [210, 94] width 23 height 13
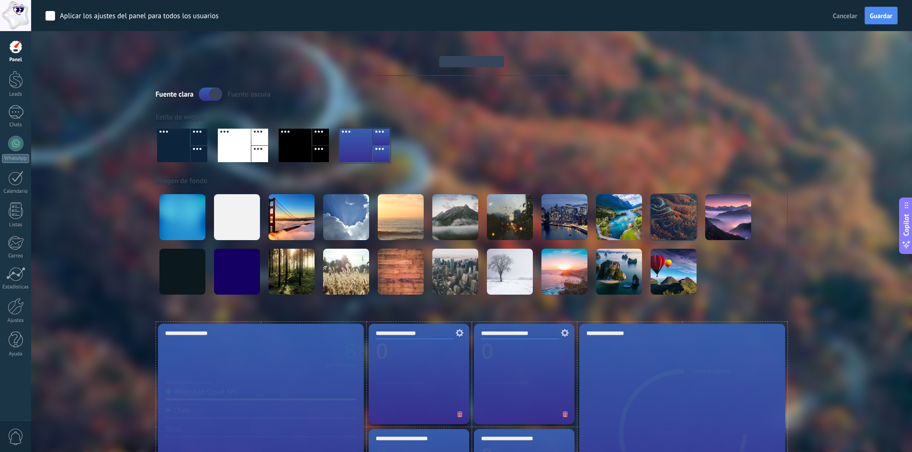
click at [210, 93] on label at bounding box center [210, 94] width 23 height 13
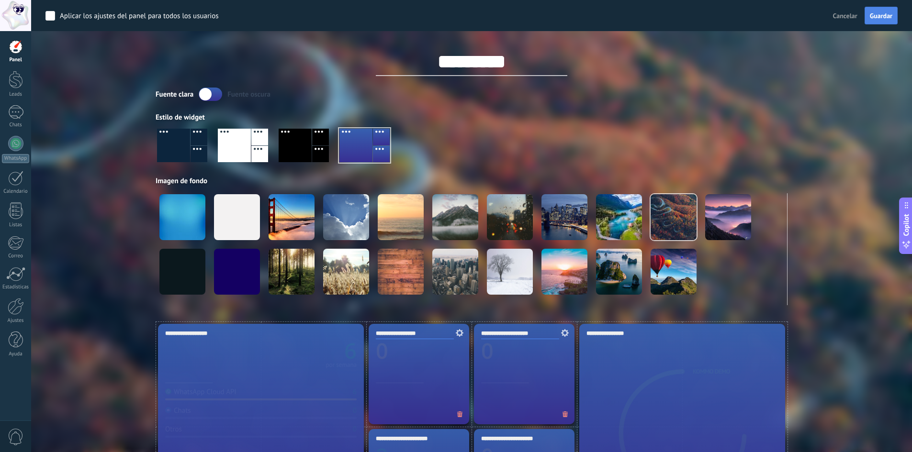
click at [881, 16] on span "Guardar" at bounding box center [881, 15] width 22 height 7
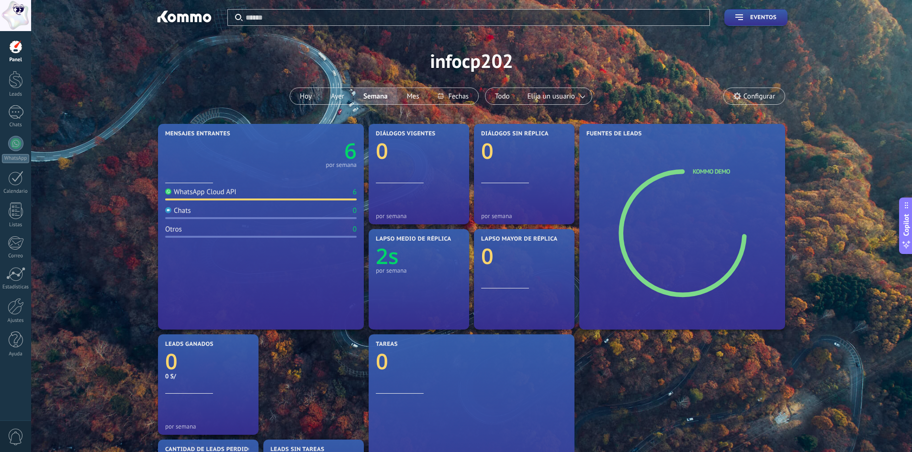
click at [456, 64] on div "Aplicar Eventos infocp202 Hoy Ayer Semana Mes Todo Elija un usuario Configurar" at bounding box center [471, 61] width 852 height 122
click at [777, 133] on icon at bounding box center [775, 135] width 8 height 8
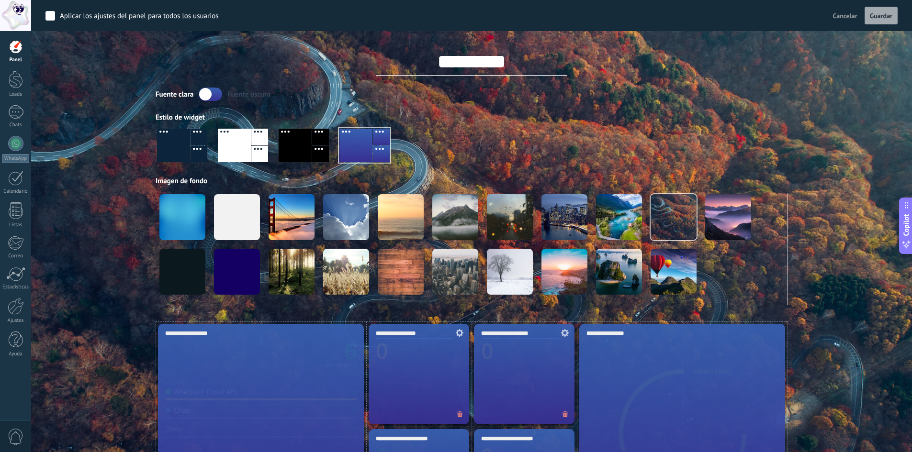
click at [841, 18] on span "Cancelar" at bounding box center [845, 15] width 24 height 9
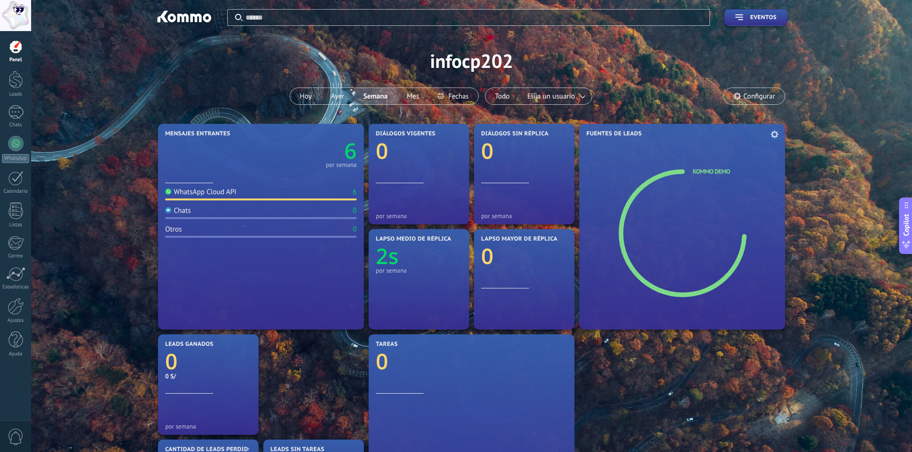
click at [721, 157] on div "Fuentes de leads Kommo Demo" at bounding box center [682, 227] width 206 height 206
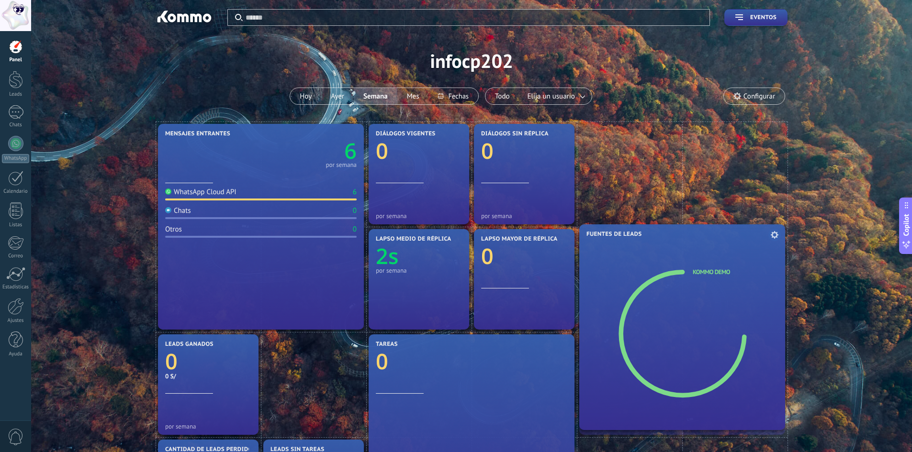
drag, startPoint x: 721, startPoint y: 157, endPoint x: 768, endPoint y: 258, distance: 110.9
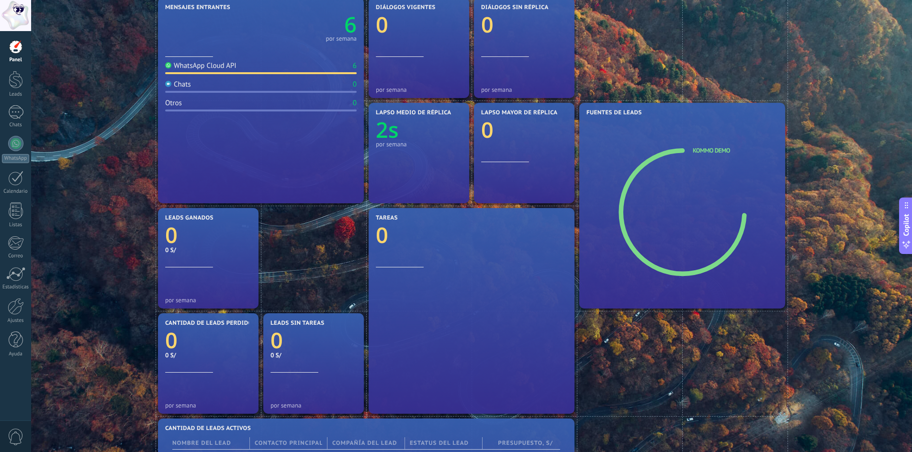
scroll to position [128, 0]
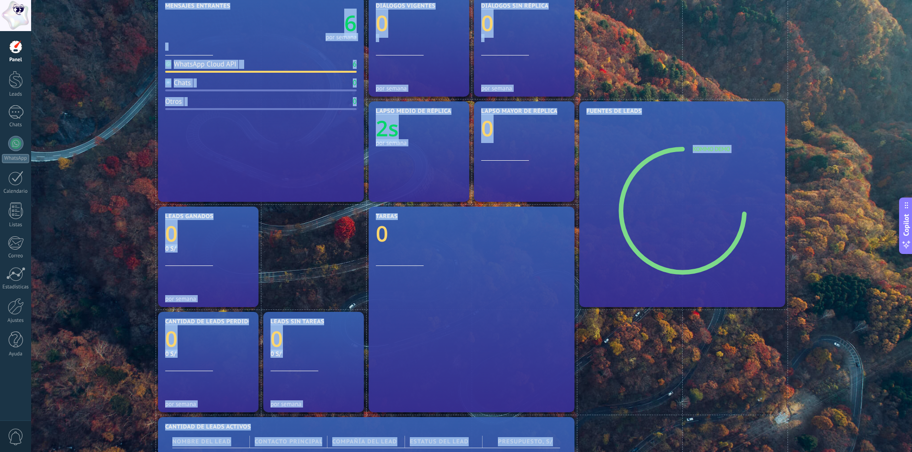
drag, startPoint x: 283, startPoint y: 238, endPoint x: 363, endPoint y: 228, distance: 81.0
click at [0, 0] on div at bounding box center [0, 0] width 0 height 0
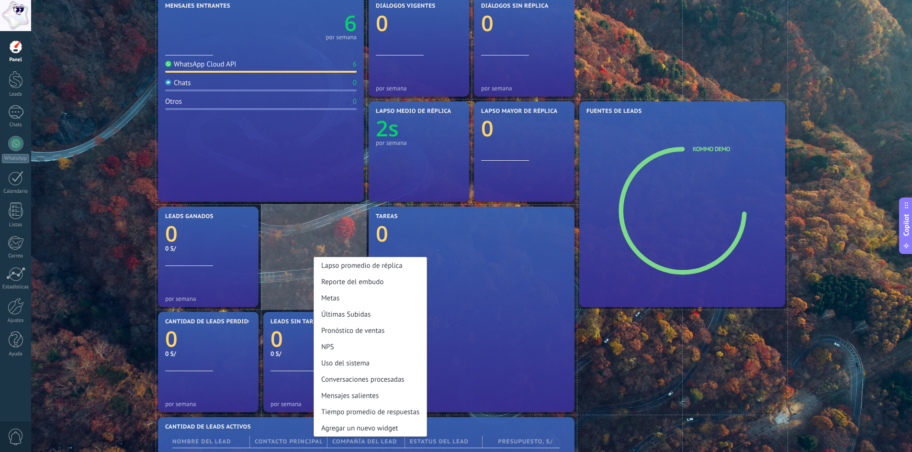
click at [322, 235] on div "Lapso promedio de réplica Reporte del embudo Metas Últimas Subidas Pronóstico d…" at bounding box center [313, 256] width 105 height 105
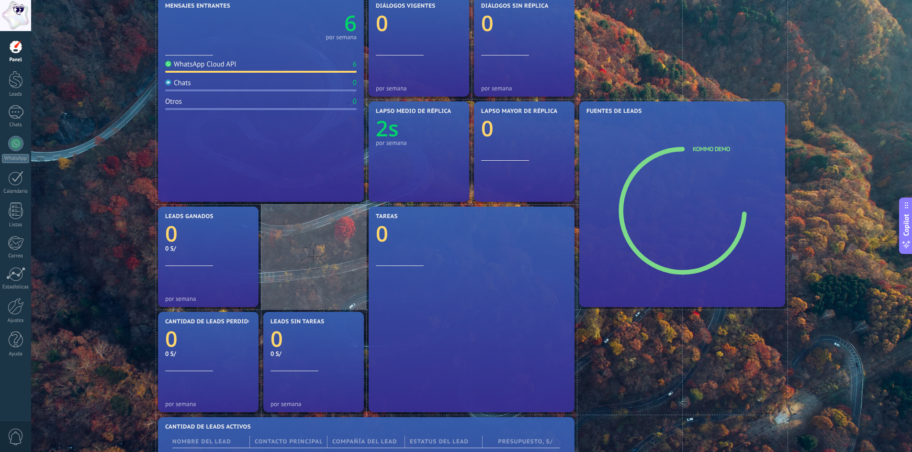
click at [304, 249] on div at bounding box center [314, 257] width 26 height 26
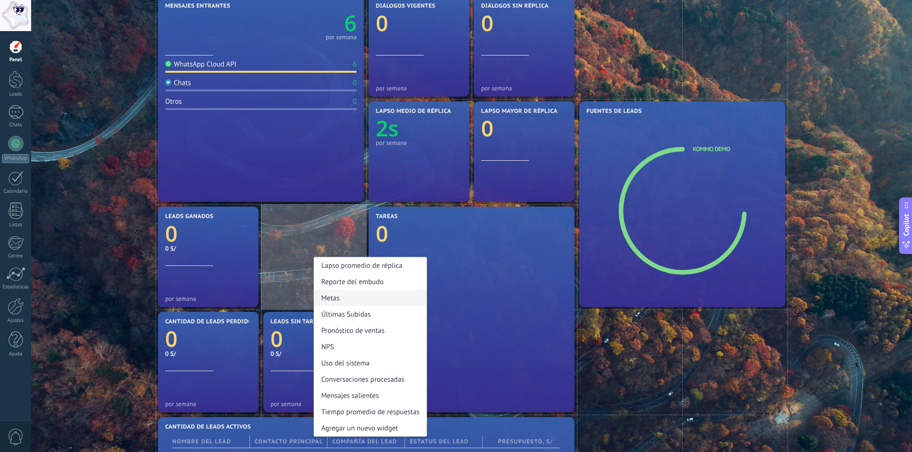
click at [355, 294] on div "Metas" at bounding box center [370, 298] width 112 height 16
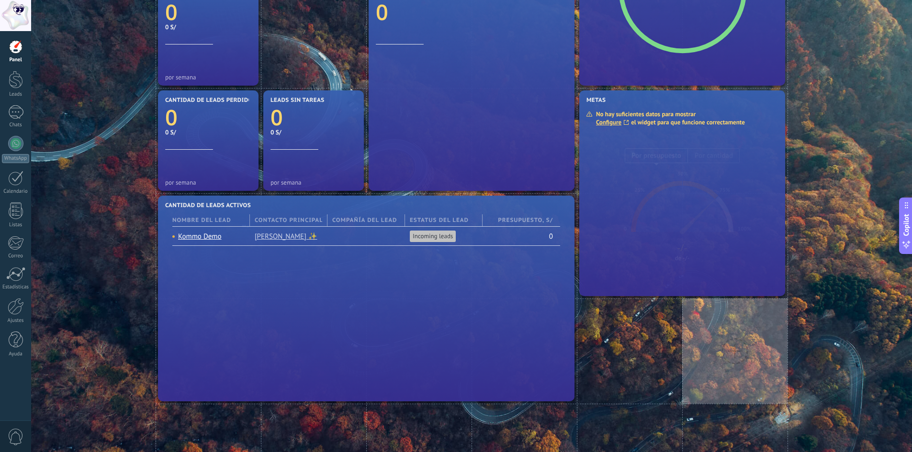
scroll to position [383, 0]
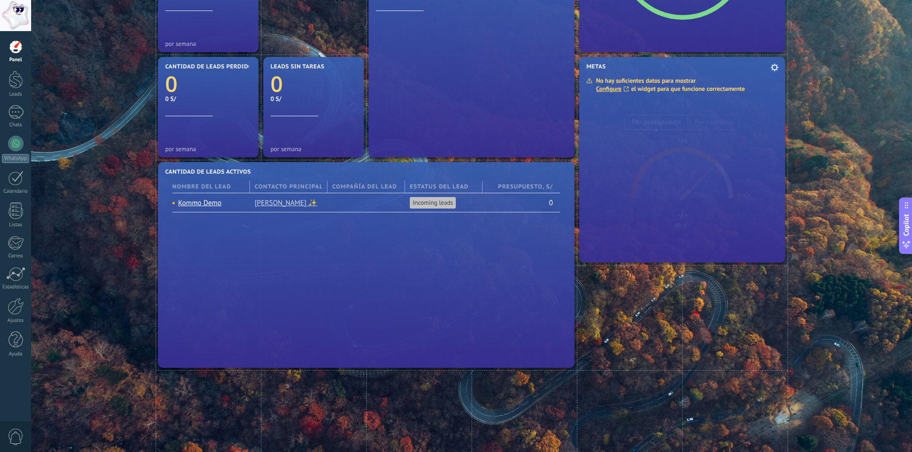
click at [770, 143] on div at bounding box center [682, 166] width 206 height 191
drag, startPoint x: 759, startPoint y: 143, endPoint x: 776, endPoint y: 116, distance: 31.7
click at [777, 116] on div at bounding box center [682, 166] width 206 height 191
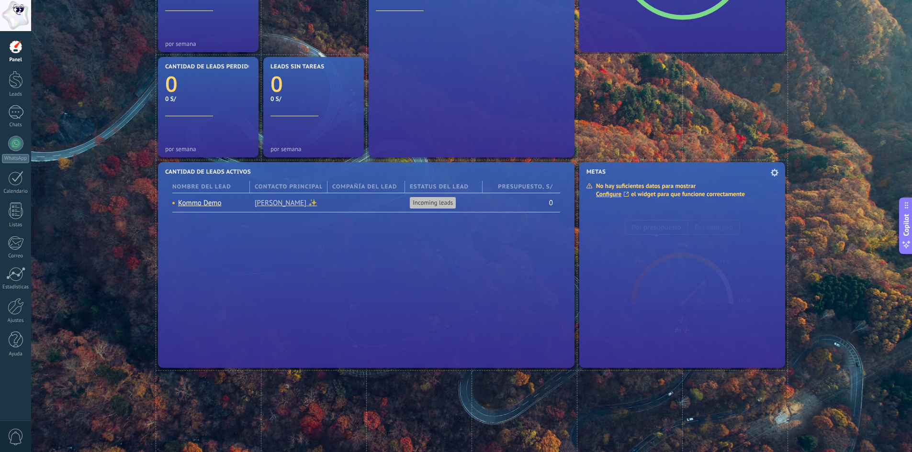
drag, startPoint x: 771, startPoint y: 68, endPoint x: 779, endPoint y: 173, distance: 105.6
click at [743, 195] on div "No hay suficientes datos para mostrar Configure el widget para que funcione cor…" at bounding box center [669, 190] width 166 height 16
click at [770, 170] on span at bounding box center [774, 173] width 12 height 12
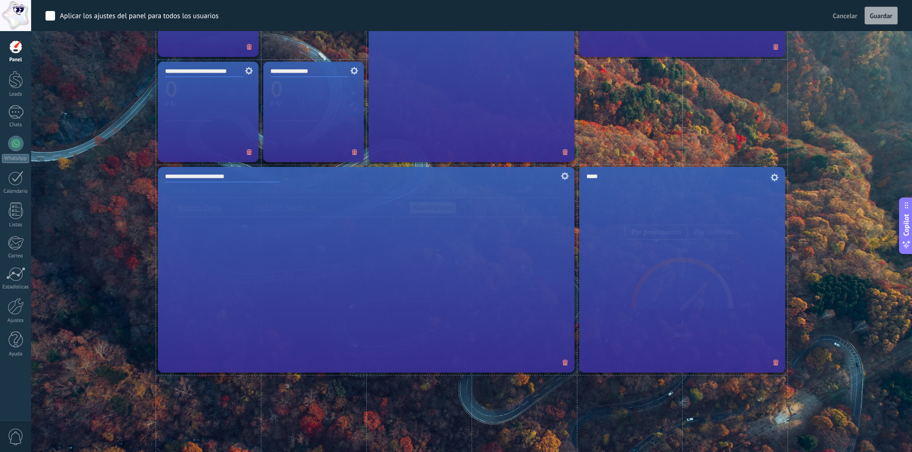
scroll to position [583, 0]
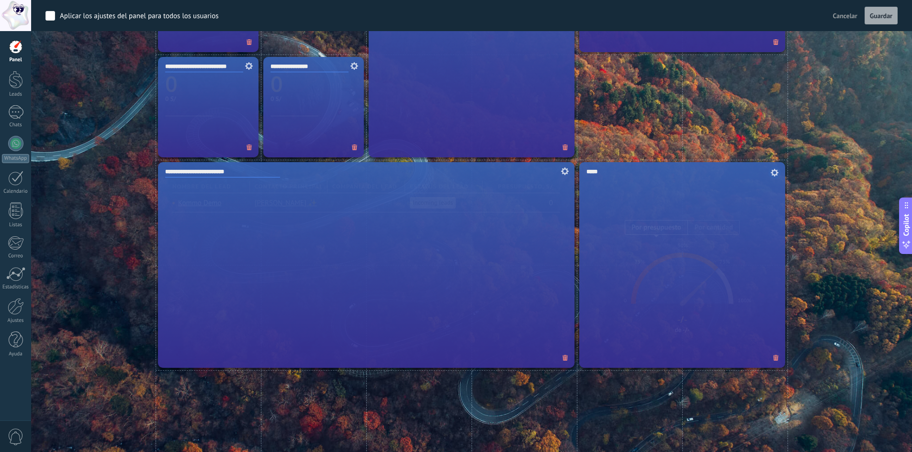
click at [770, 170] on div "*****" at bounding box center [682, 265] width 206 height 206
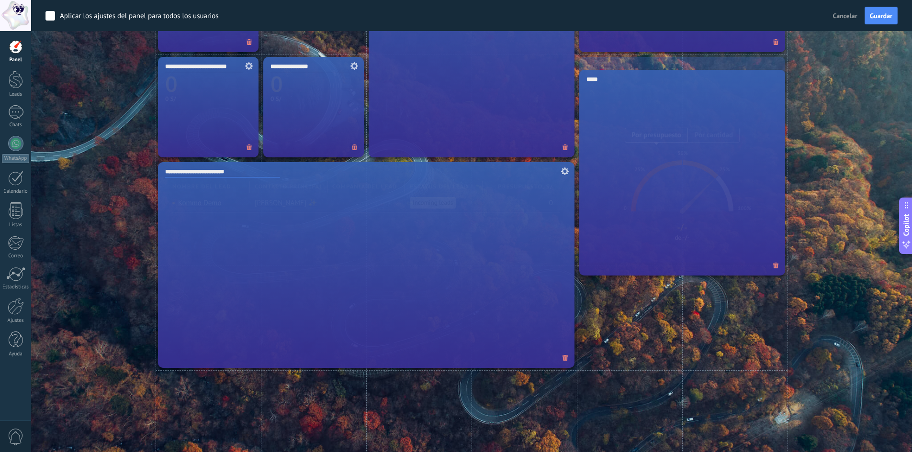
drag, startPoint x: 703, startPoint y: 215, endPoint x: 724, endPoint y: 124, distance: 93.3
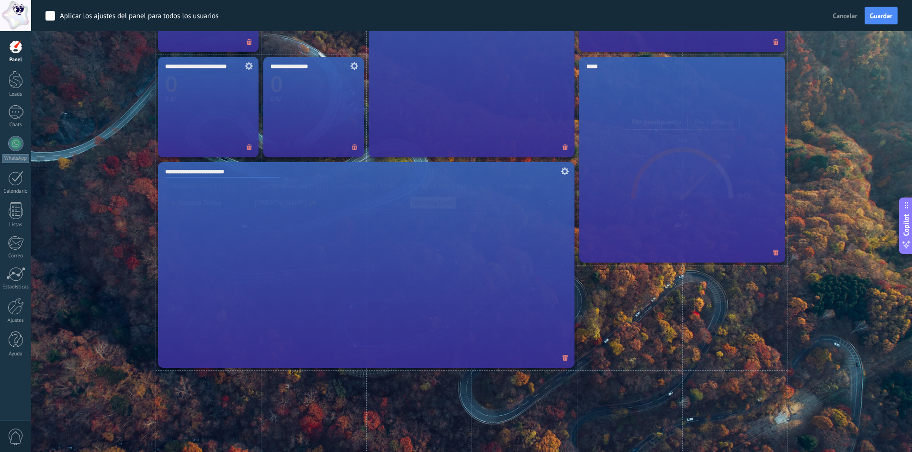
click at [759, 112] on div "*****" at bounding box center [682, 160] width 206 height 206
click at [772, 255] on span at bounding box center [775, 253] width 15 height 16
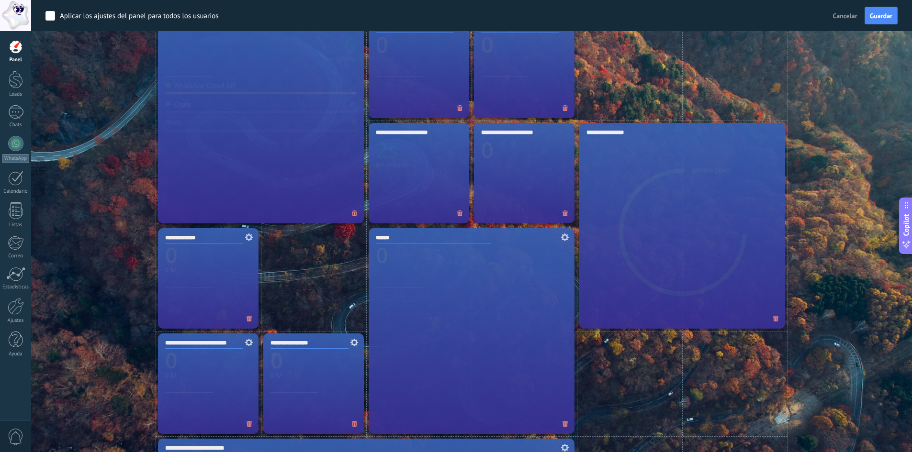
scroll to position [264, 0]
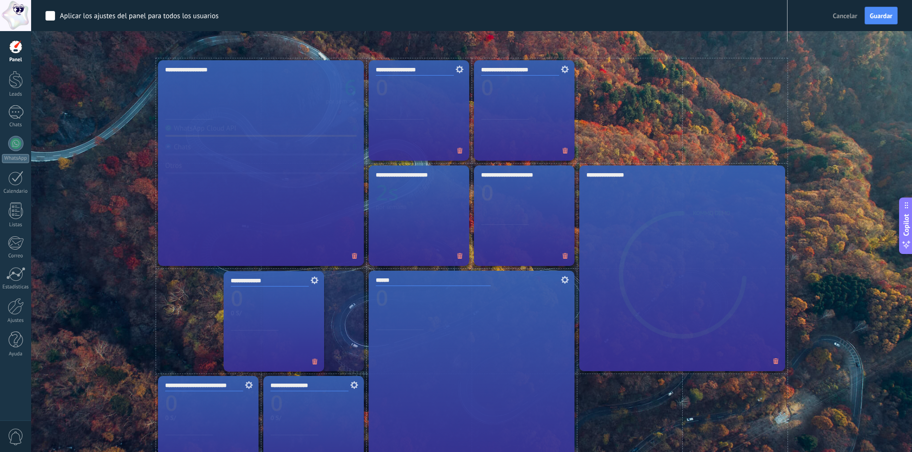
drag, startPoint x: 204, startPoint y: 318, endPoint x: 285, endPoint y: 318, distance: 80.9
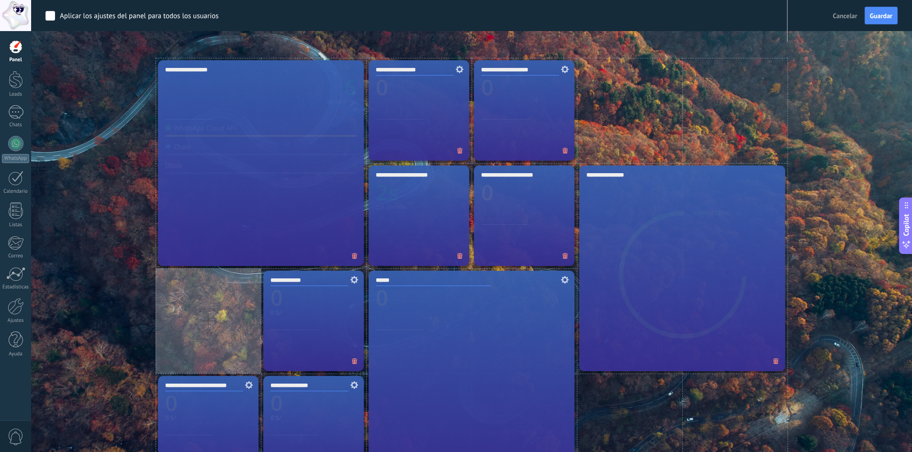
drag, startPoint x: 229, startPoint y: 381, endPoint x: 244, endPoint y: 321, distance: 62.6
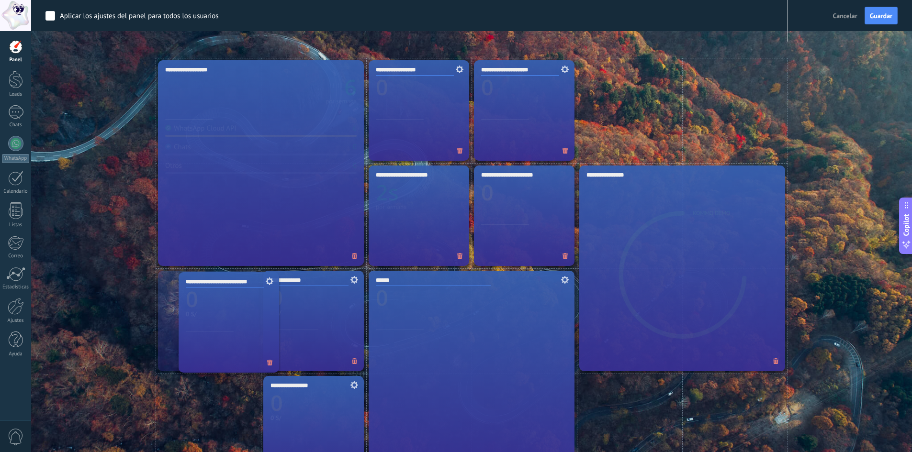
drag, startPoint x: 226, startPoint y: 402, endPoint x: 248, endPoint y: 293, distance: 111.2
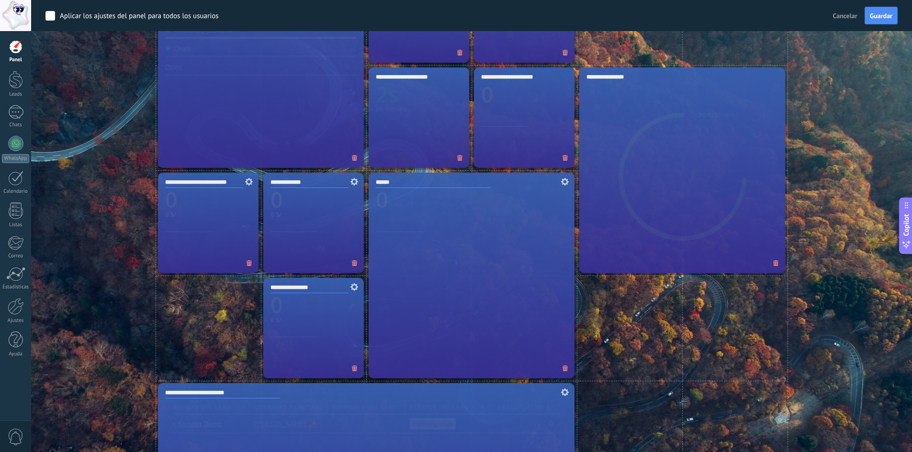
scroll to position [391, 0]
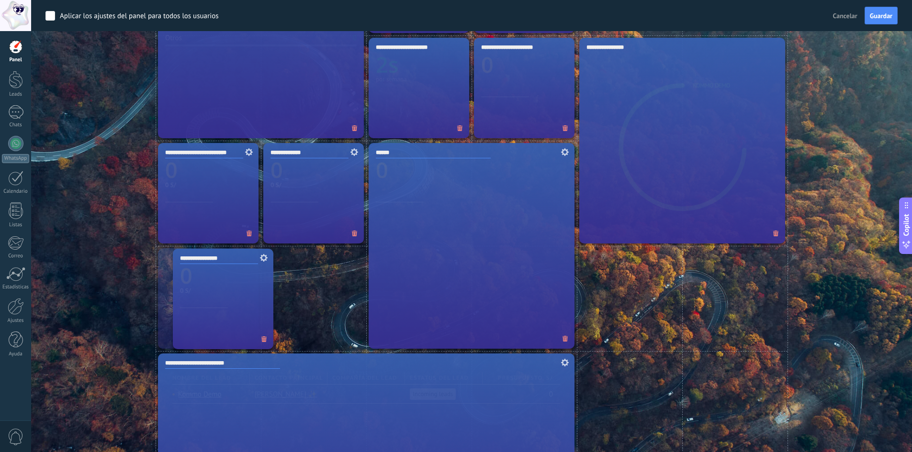
drag, startPoint x: 339, startPoint y: 288, endPoint x: 249, endPoint y: 288, distance: 90.5
click at [513, 198] on div "******" at bounding box center [472, 246] width 206 height 206
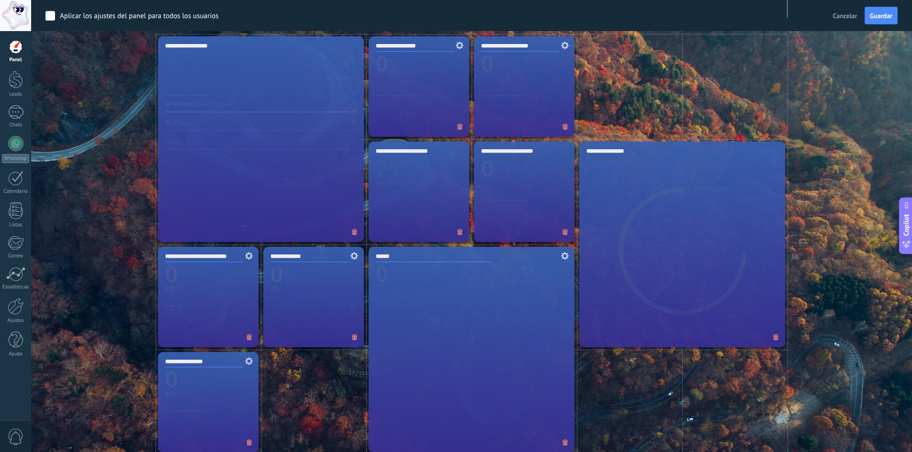
scroll to position [72, 0]
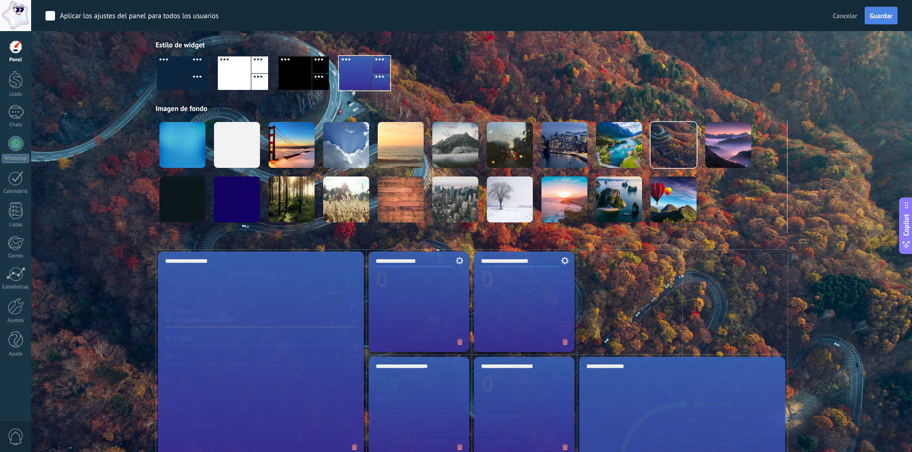
click at [874, 19] on span "Guardar" at bounding box center [881, 15] width 22 height 7
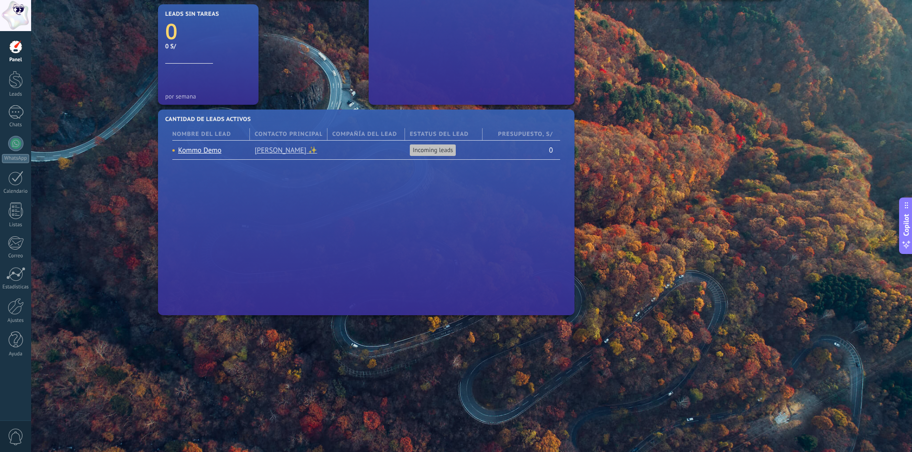
scroll to position [436, 0]
